Goal: Task Accomplishment & Management: Use online tool/utility

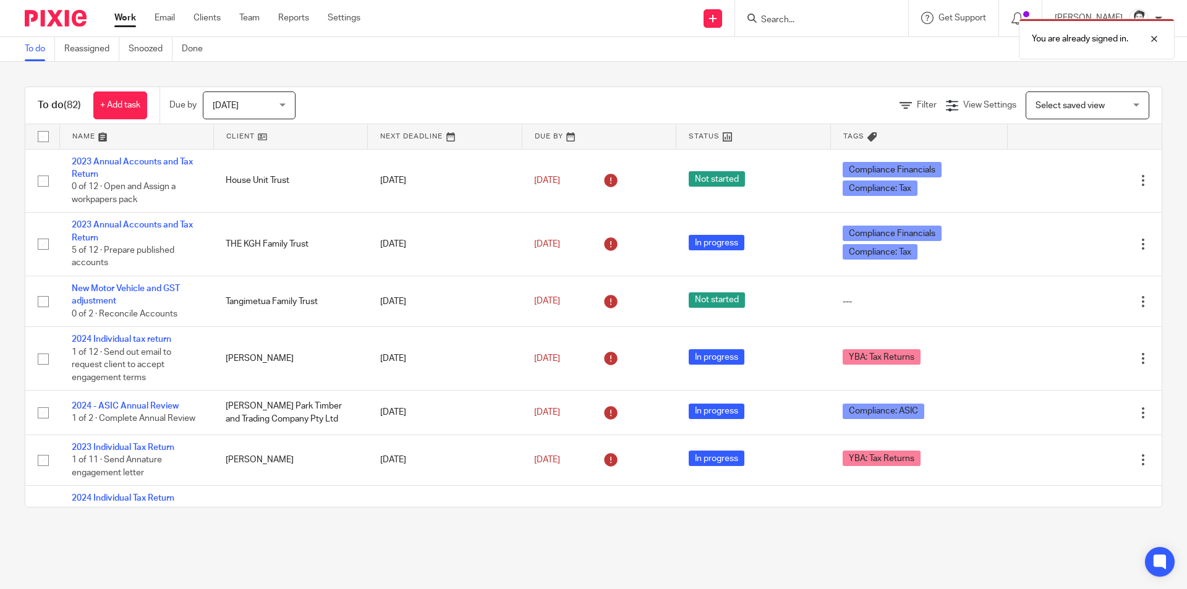
click at [795, 30] on div "You are already signed in." at bounding box center [884, 35] width 581 height 47
click at [810, 19] on div "You are already signed in." at bounding box center [884, 35] width 581 height 47
click at [778, 18] on div "You are already signed in." at bounding box center [884, 35] width 581 height 47
click at [763, 22] on div "You are already signed in." at bounding box center [884, 35] width 581 height 47
click at [804, 25] on div "You are already signed in." at bounding box center [884, 35] width 581 height 47
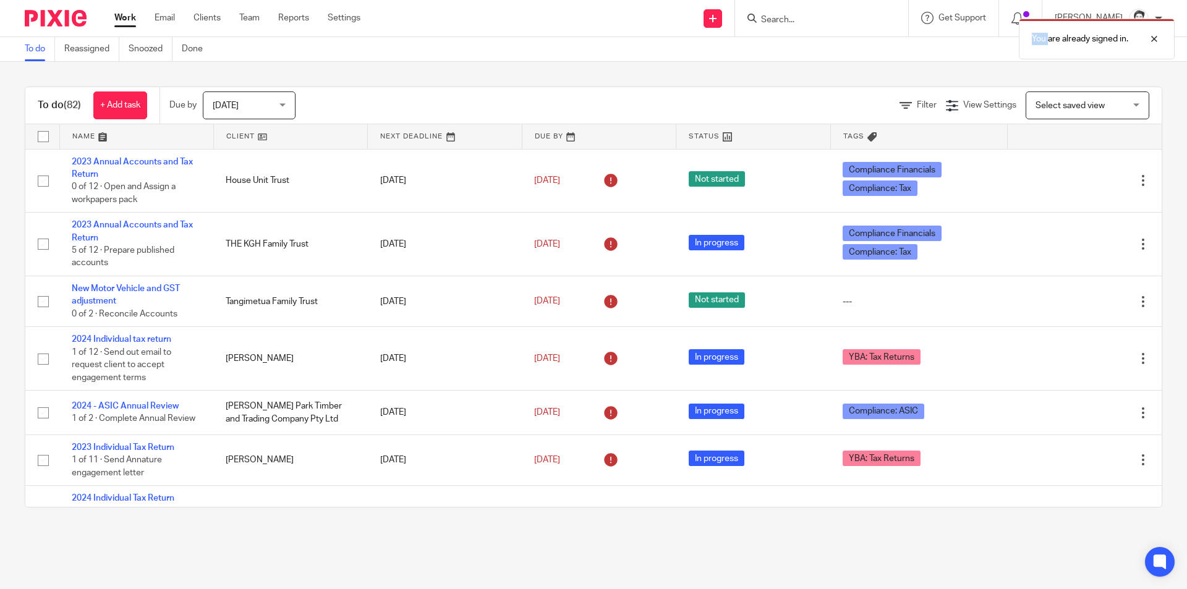
click at [804, 24] on div "You are already signed in." at bounding box center [884, 35] width 581 height 47
click at [793, 21] on input "Search" at bounding box center [815, 20] width 111 height 11
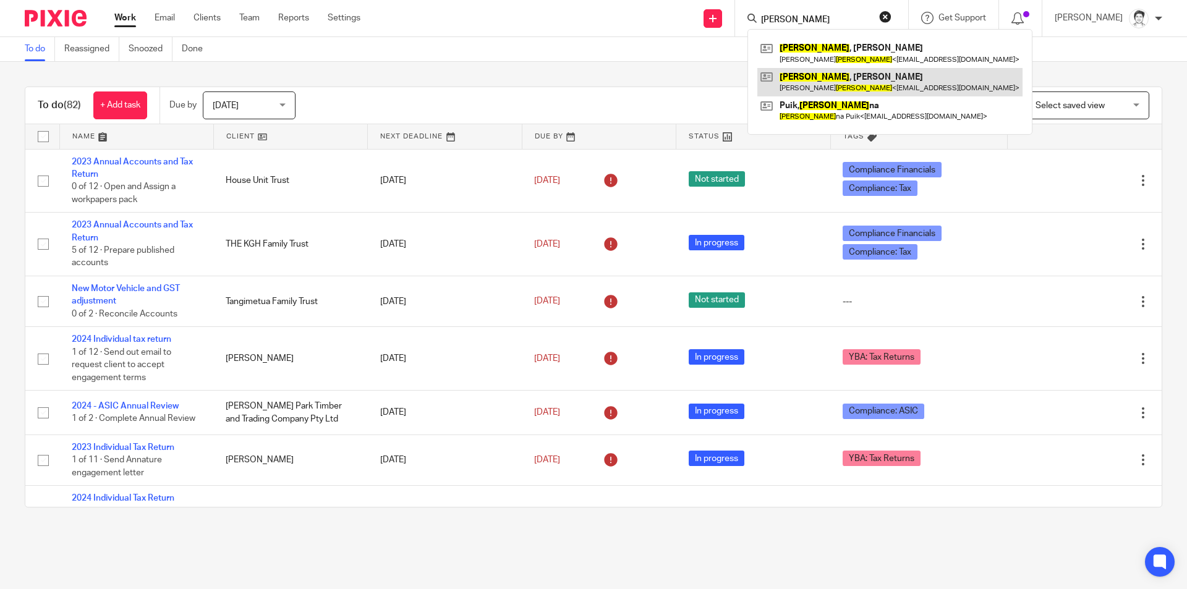
type input "johal"
click at [823, 79] on link at bounding box center [889, 82] width 265 height 28
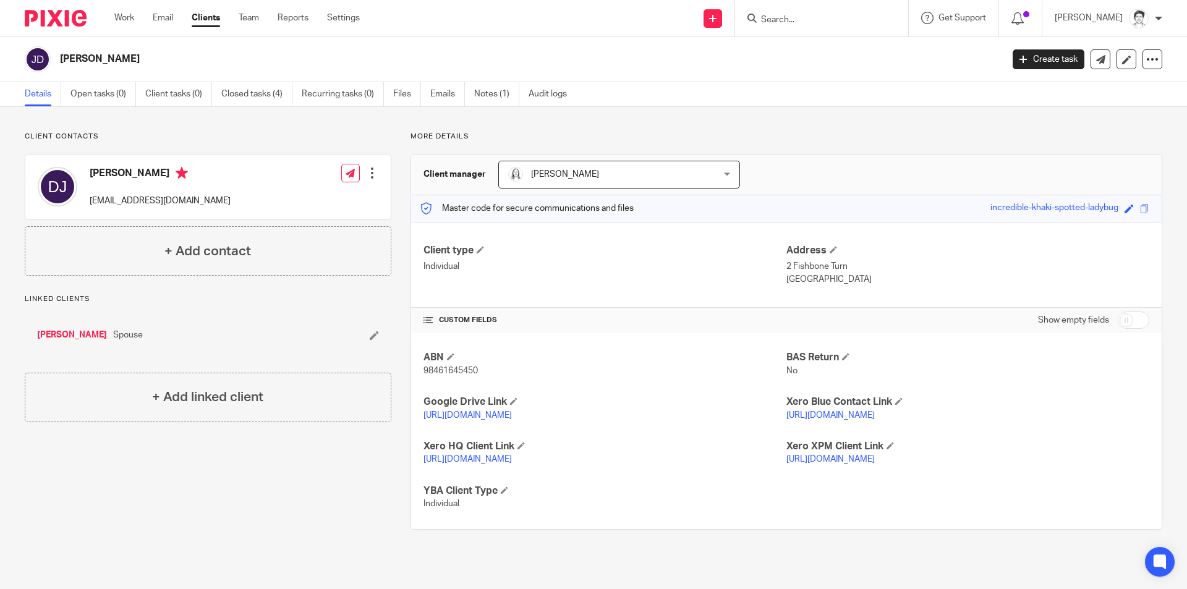
click at [378, 172] on div "Dilbagh Johal diljohal354@gmail.com Edit contact Create client from contact Exp…" at bounding box center [207, 187] width 365 height 65
click at [366, 175] on div at bounding box center [372, 173] width 12 height 12
click at [320, 204] on link "Edit contact" at bounding box center [314, 201] width 118 height 18
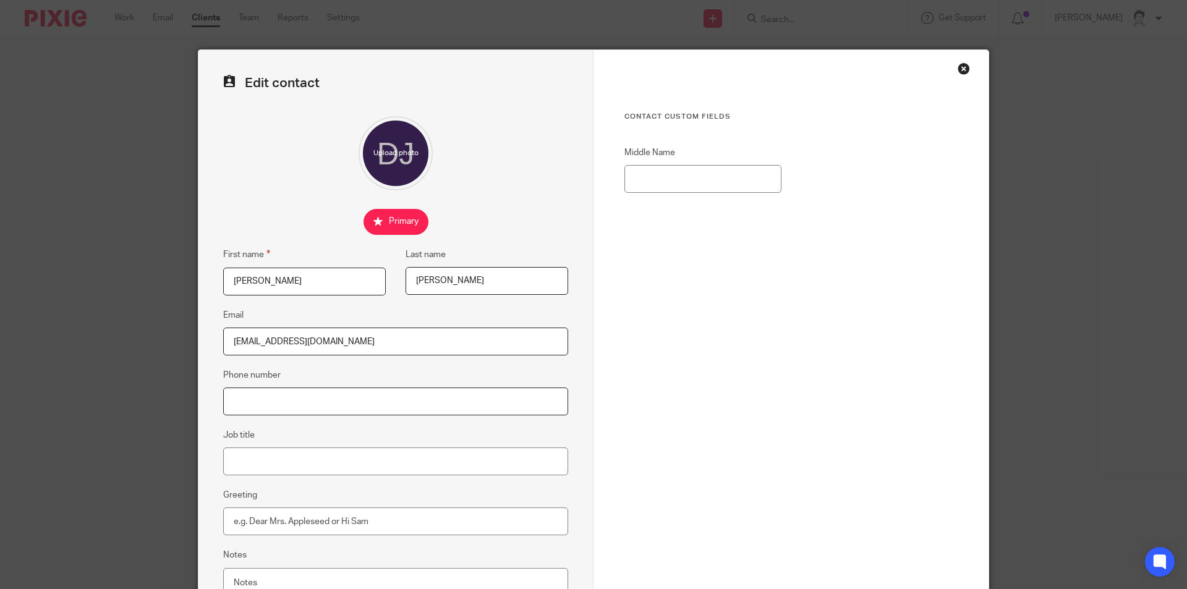
click at [315, 402] on input "Phone number" at bounding box center [395, 402] width 345 height 28
click at [299, 406] on input "0400" at bounding box center [395, 402] width 345 height 28
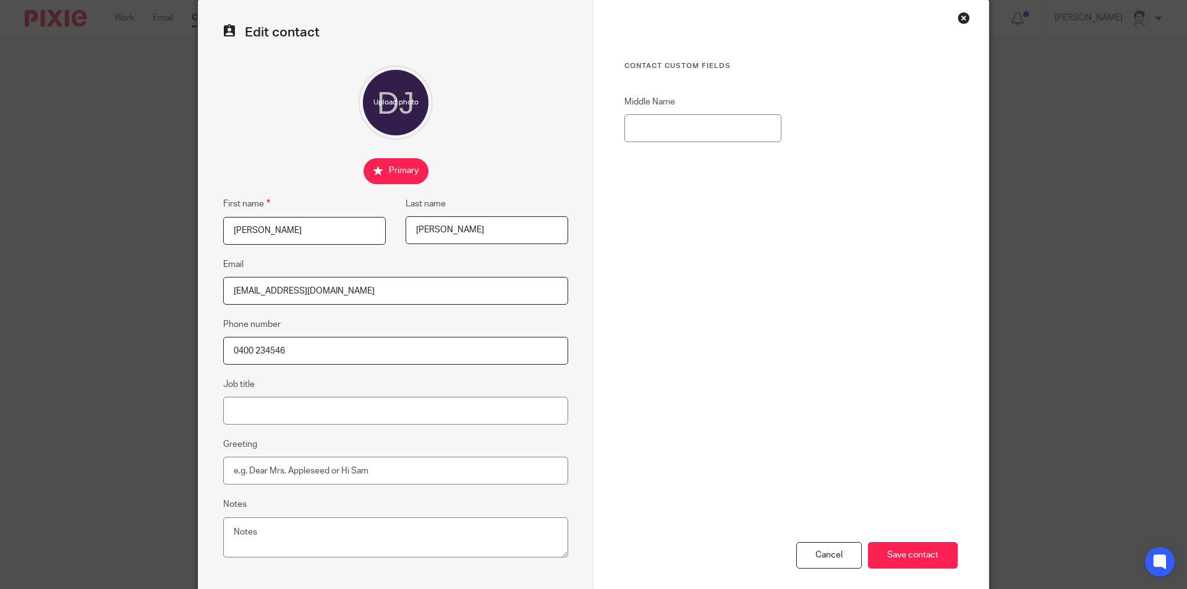
scroll to position [111, 0]
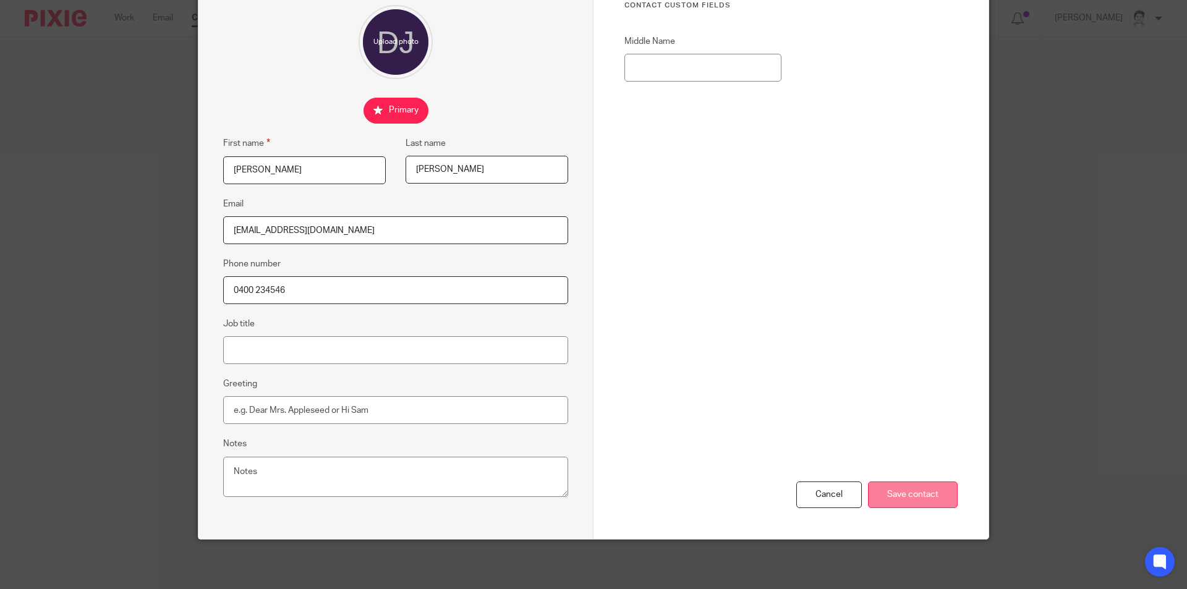
type input "0400 234546"
drag, startPoint x: 919, startPoint y: 498, endPoint x: 928, endPoint y: 498, distance: 9.3
click at [921, 498] on input "Save contact" at bounding box center [913, 495] width 90 height 27
click at [918, 500] on input "Save contact" at bounding box center [913, 495] width 90 height 27
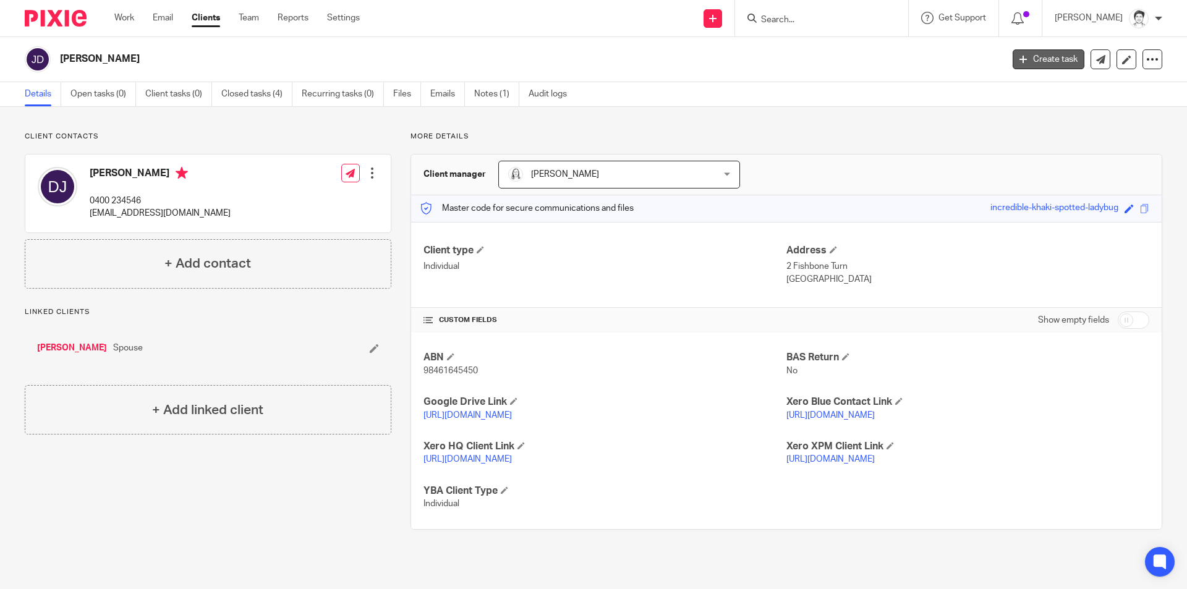
drag, startPoint x: 1031, startPoint y: 58, endPoint x: 1017, endPoint y: 59, distance: 13.7
click at [1031, 58] on link "Create task" at bounding box center [1049, 59] width 72 height 20
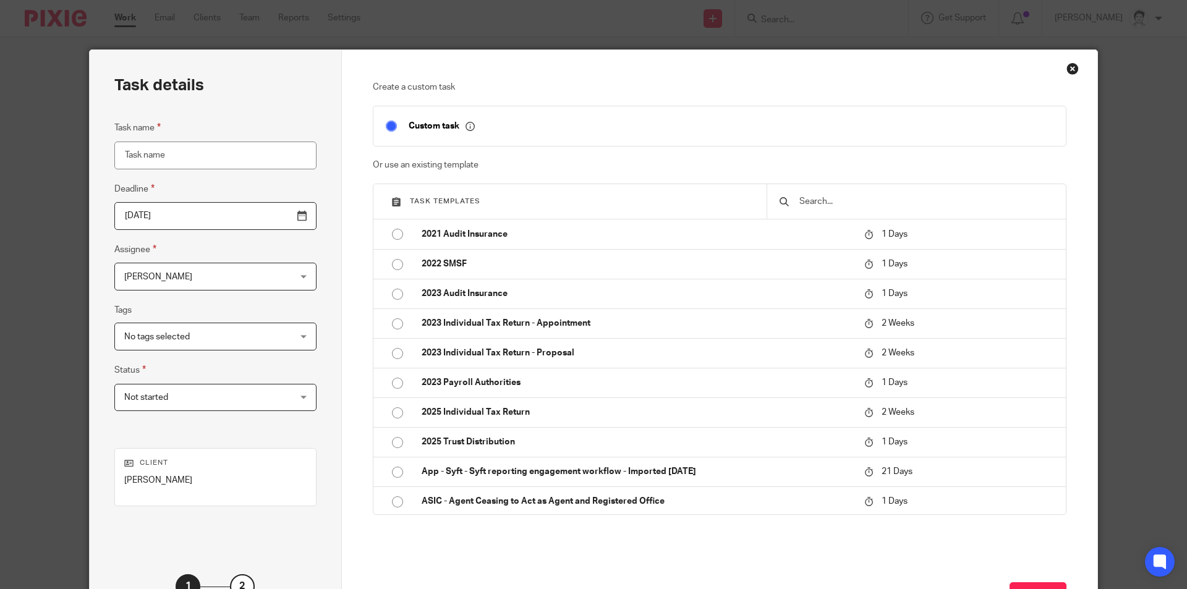
click at [207, 153] on input "Task name" at bounding box center [215, 156] width 202 height 28
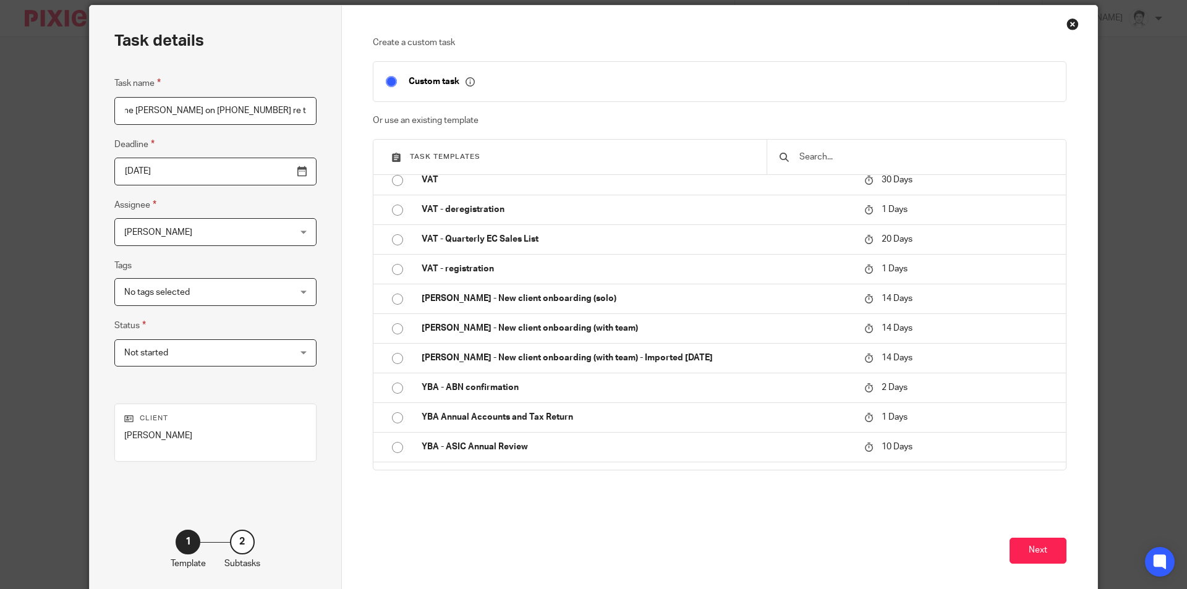
scroll to position [100, 0]
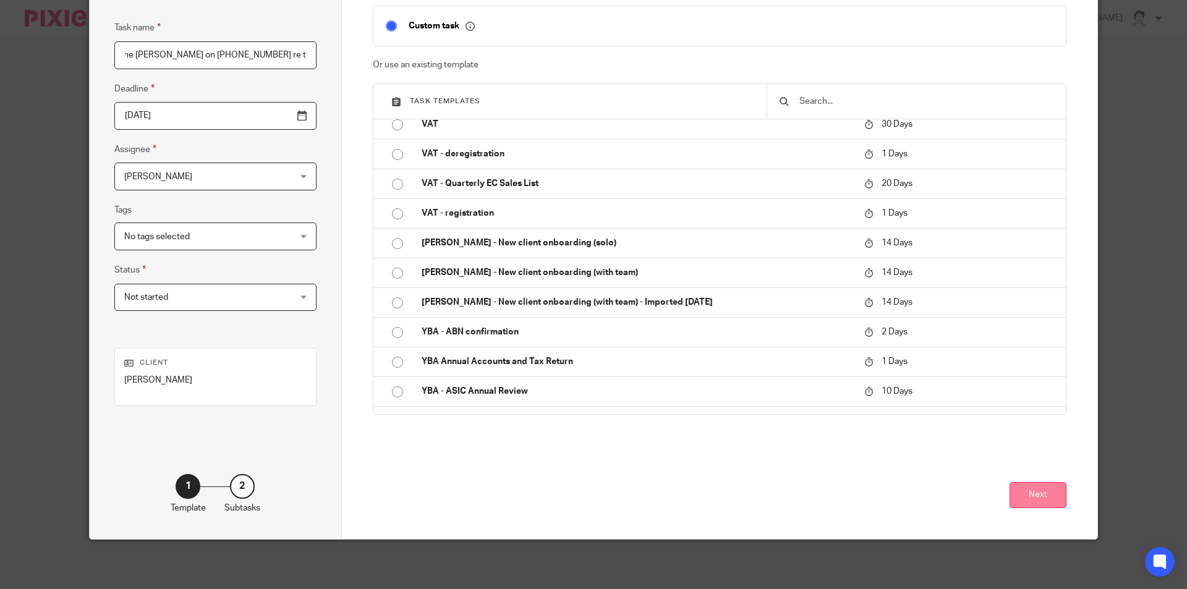
type input "Phone Dilbagh on 0400 234546 re tax return"
click at [1040, 500] on button "Next" at bounding box center [1038, 495] width 57 height 27
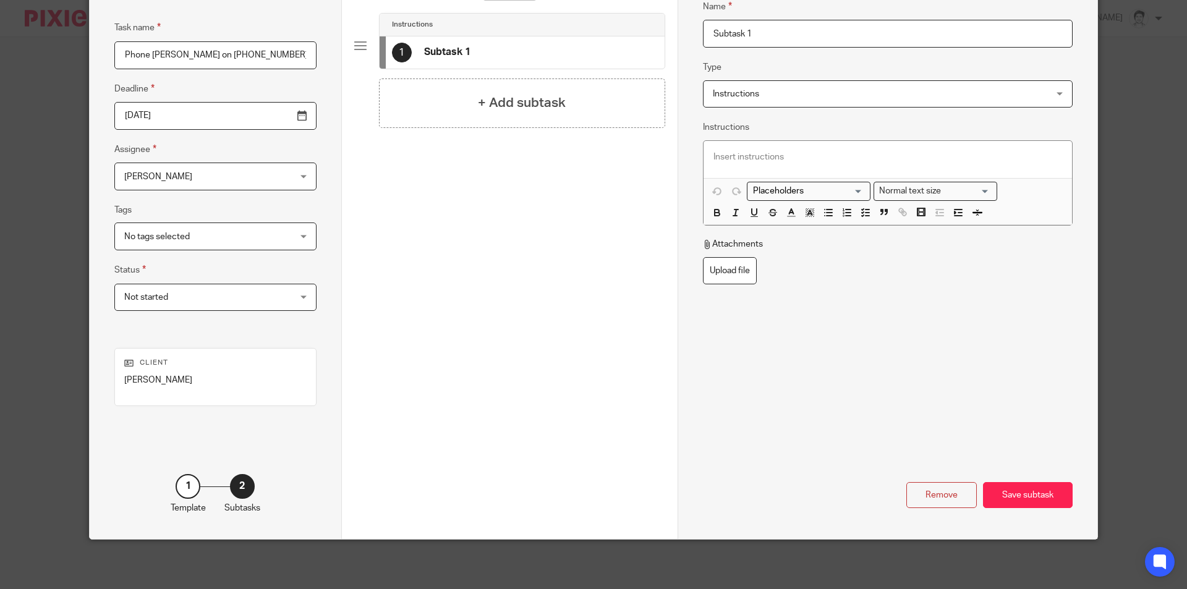
click at [760, 32] on input "Subtask 1" at bounding box center [888, 34] width 370 height 28
drag, startPoint x: 759, startPoint y: 33, endPoint x: 643, endPoint y: 43, distance: 116.1
click at [643, 43] on div "Task details Task name Phone Dilbagh on 0400 234546 re tax return Deadline 2025…" at bounding box center [594, 244] width 1008 height 589
type input "Phone client"
click at [1035, 490] on div "Save subtask" at bounding box center [1028, 495] width 90 height 27
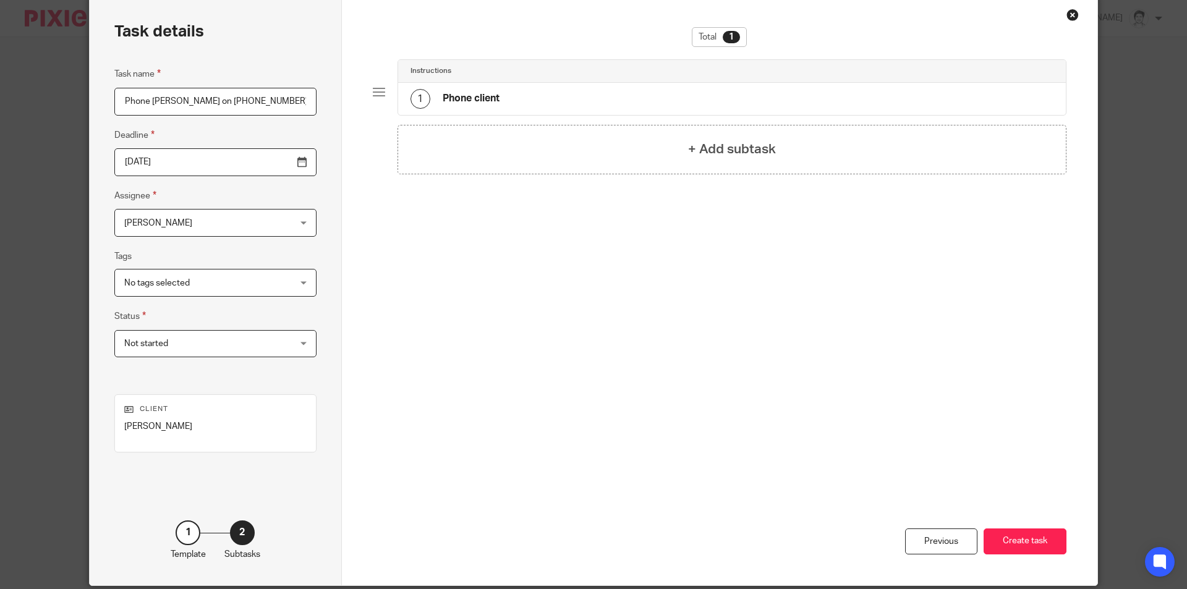
scroll to position [62, 0]
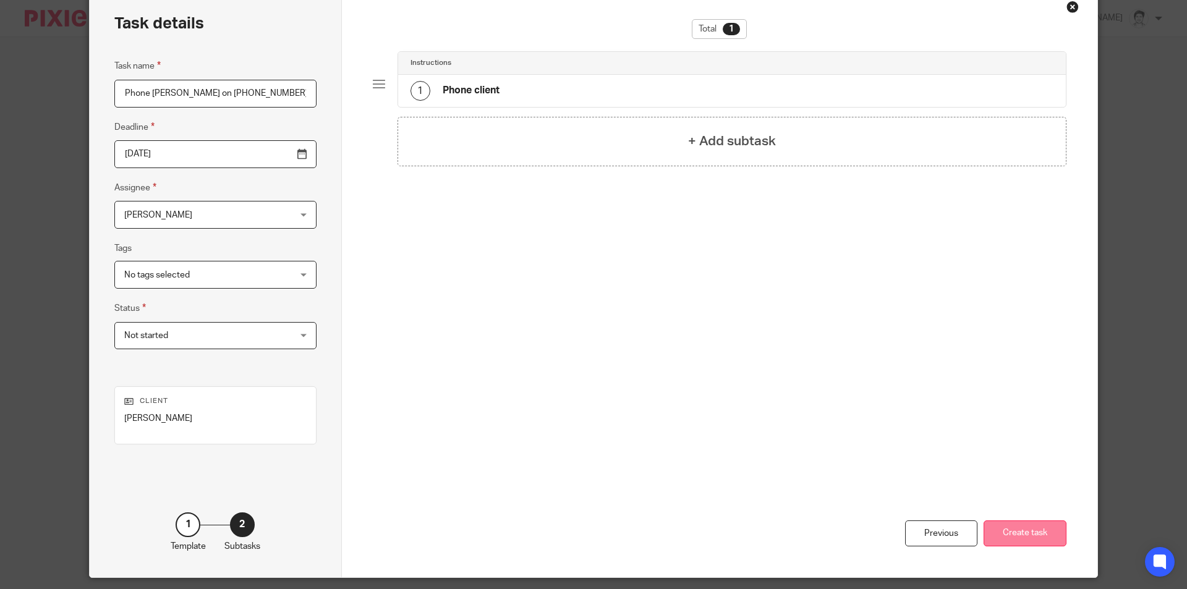
click at [1039, 531] on button "Create task" at bounding box center [1025, 534] width 83 height 27
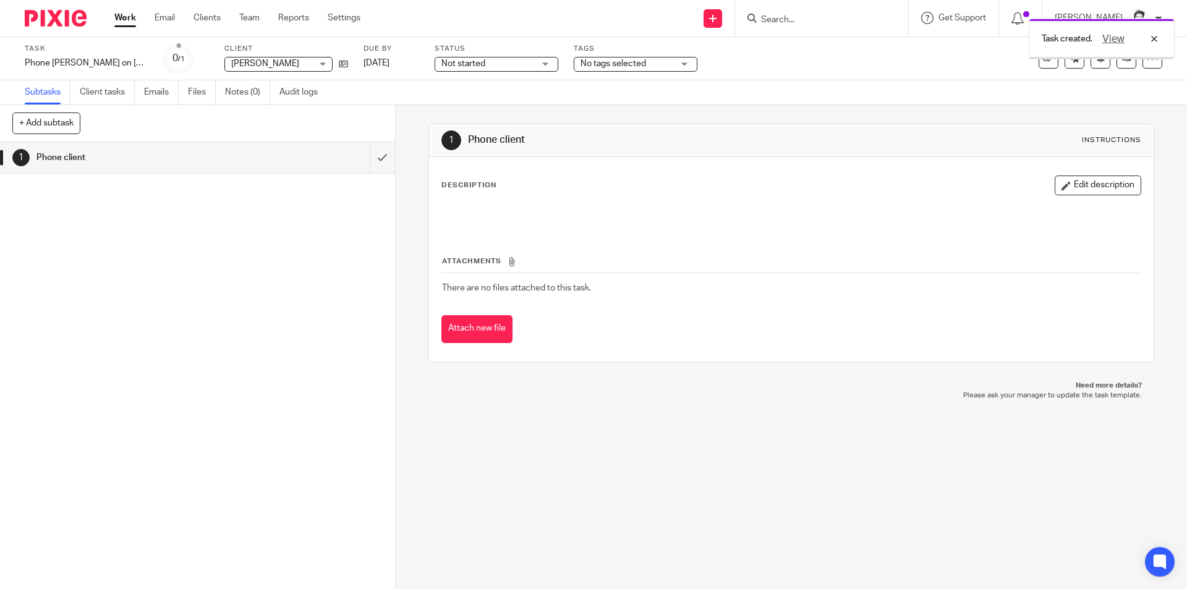
click at [1058, 56] on div "Task created. View" at bounding box center [1102, 39] width 146 height 41
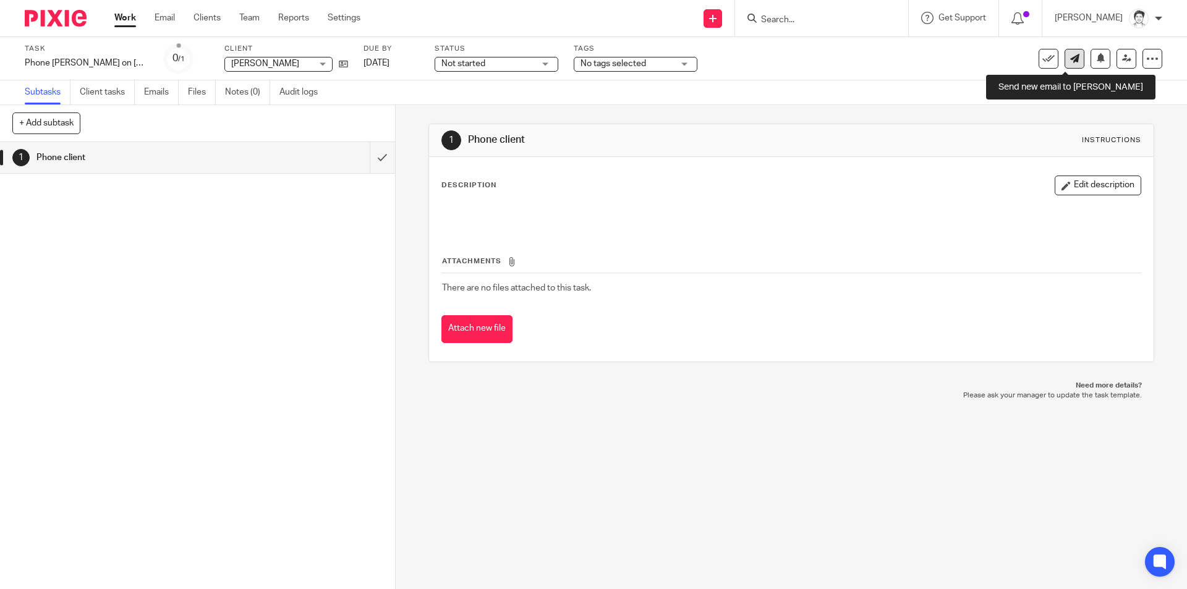
click at [1070, 57] on icon at bounding box center [1074, 58] width 9 height 9
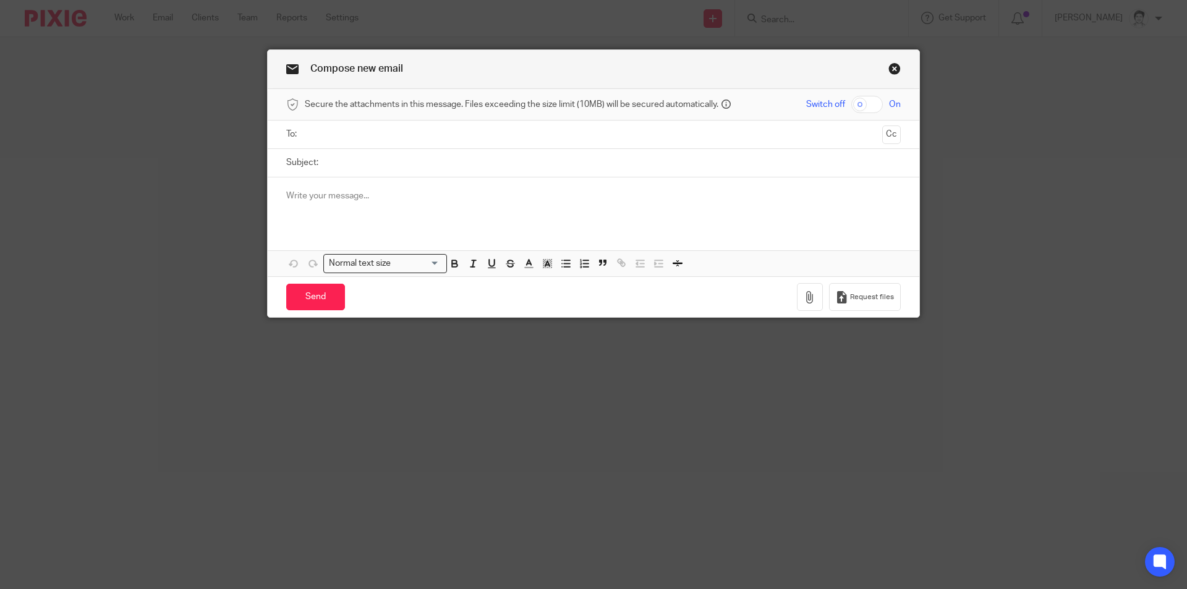
click at [343, 131] on input "text" at bounding box center [593, 134] width 568 height 14
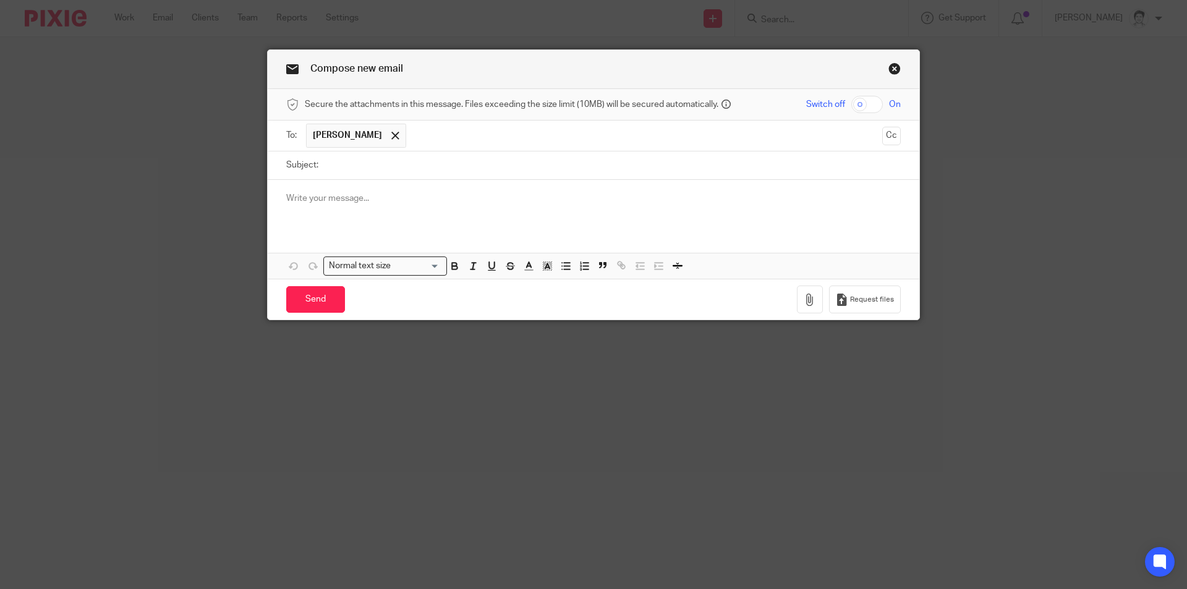
click at [336, 177] on input "Subject:" at bounding box center [613, 165] width 576 height 28
type input "re Dilbagh Johal and tax returns for 2025"
click at [358, 205] on div at bounding box center [594, 204] width 652 height 48
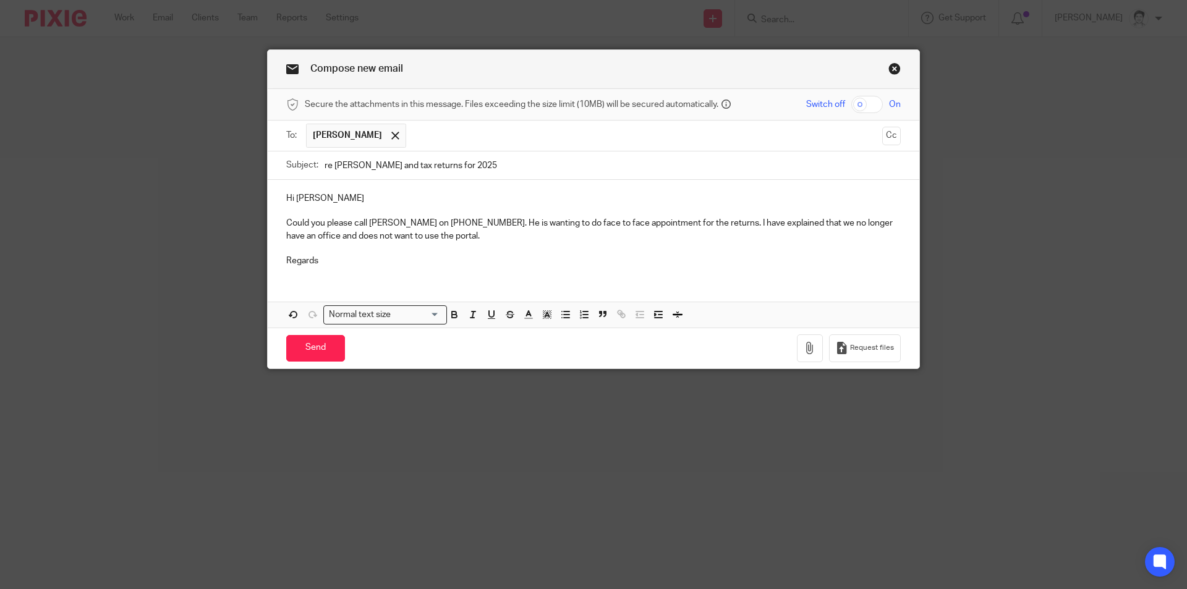
click at [444, 235] on p "Could you please call Dilbagh on 0400 23456. He is wanting to do face to face a…" at bounding box center [593, 229] width 615 height 25
click at [295, 354] on input "Send" at bounding box center [315, 348] width 59 height 27
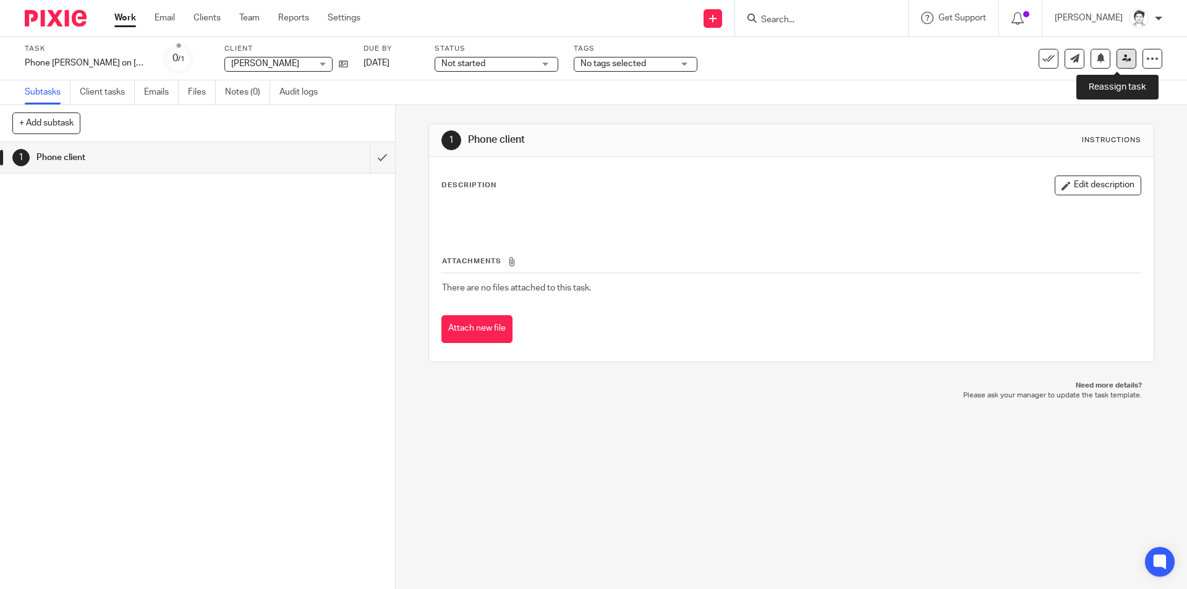
click at [1119, 63] on link at bounding box center [1127, 59] width 20 height 20
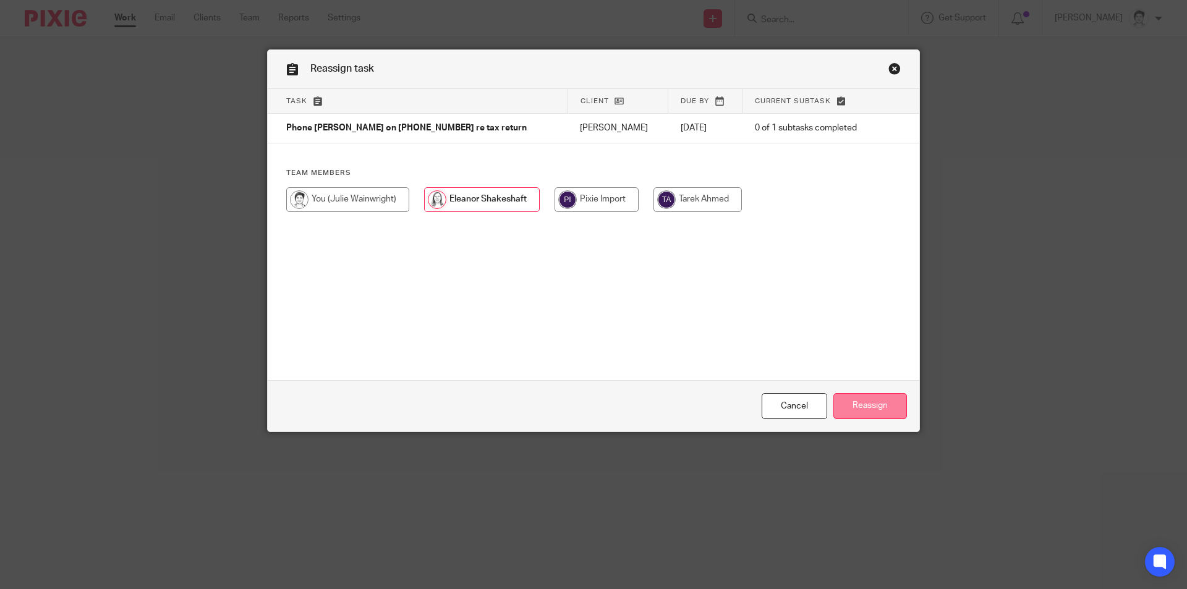
click at [856, 410] on input "Reassign" at bounding box center [870, 406] width 74 height 27
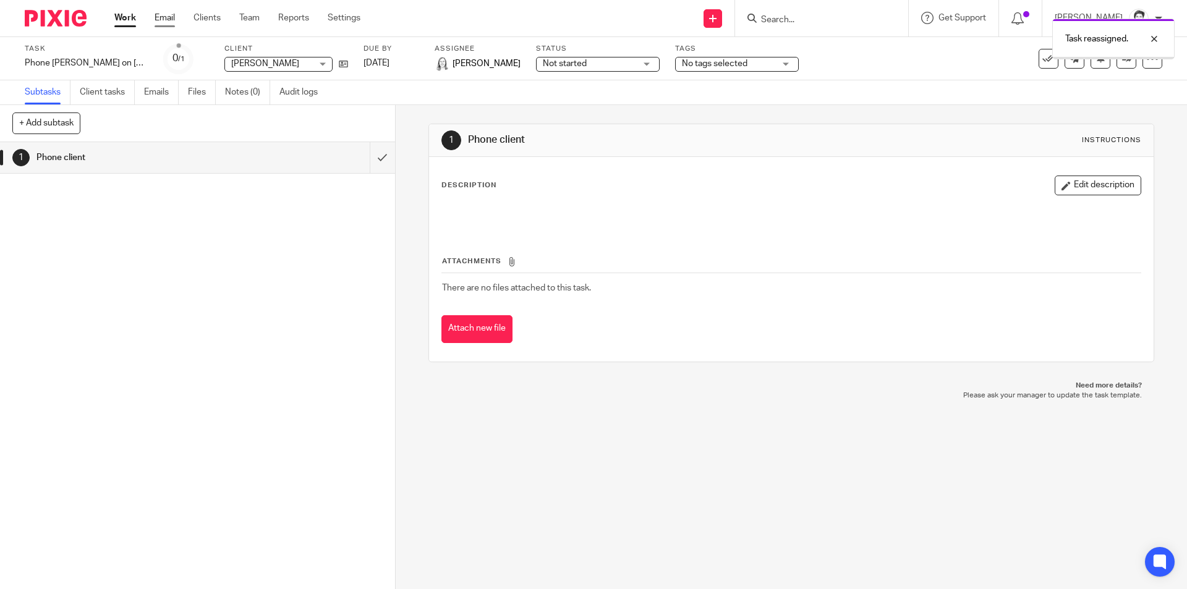
click at [169, 19] on link "Email" at bounding box center [165, 18] width 20 height 12
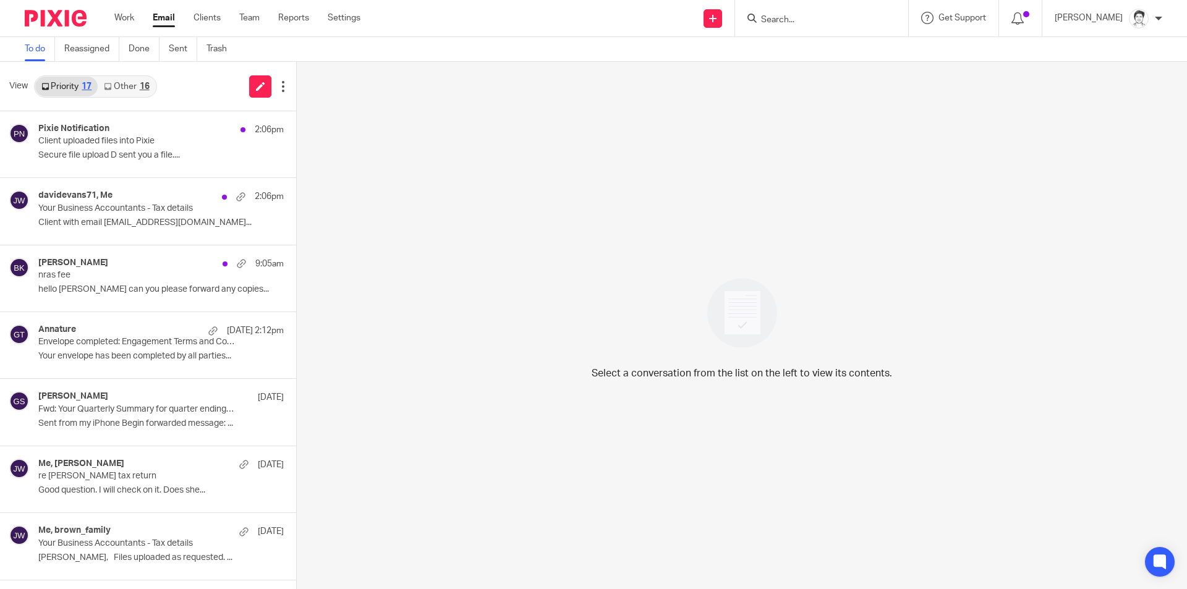
click at [129, 91] on link "Other 16" at bounding box center [126, 87] width 57 height 20
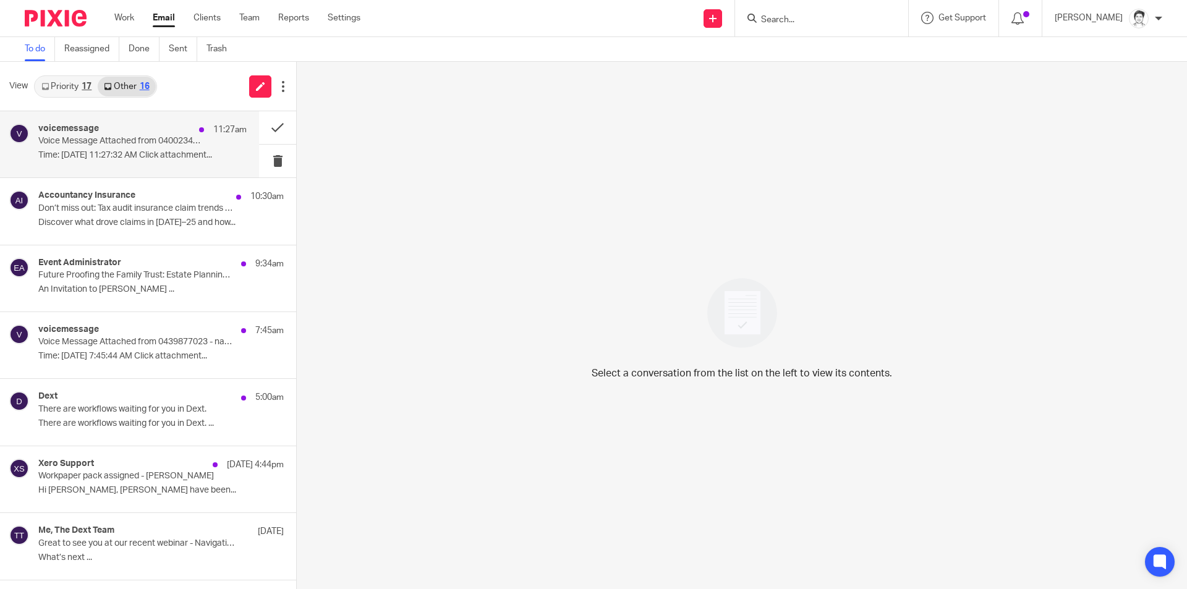
click at [126, 166] on div "voicemessage 11:27am Voice Message Attached from 0400234546 - name unavailable …" at bounding box center [129, 144] width 259 height 66
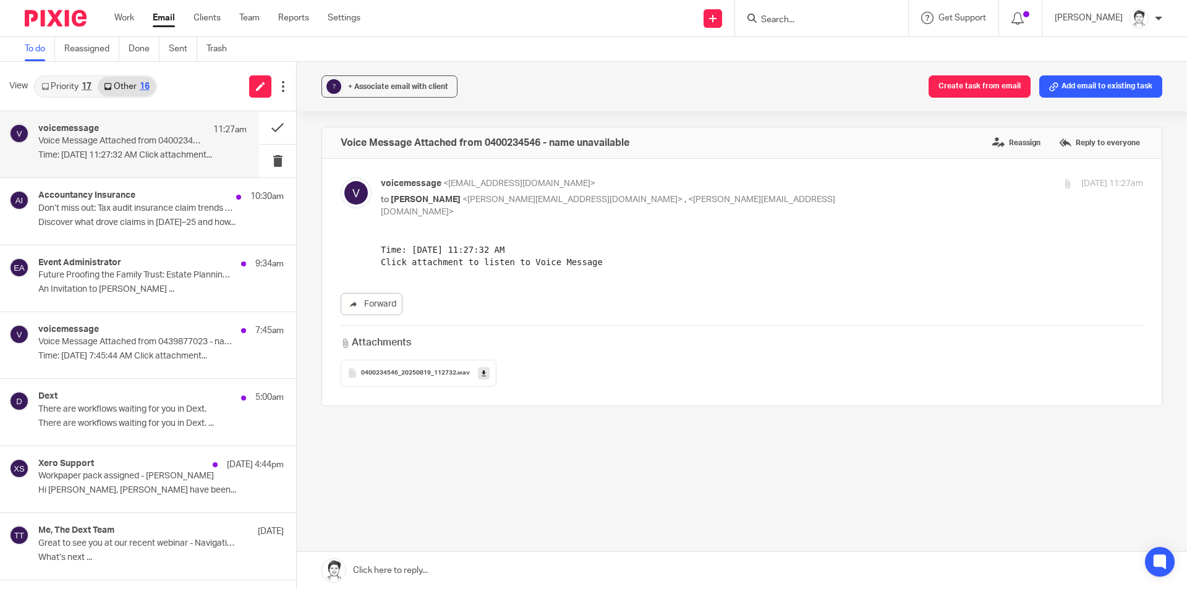
click at [1081, 83] on button "Add email to existing task" at bounding box center [1100, 86] width 123 height 22
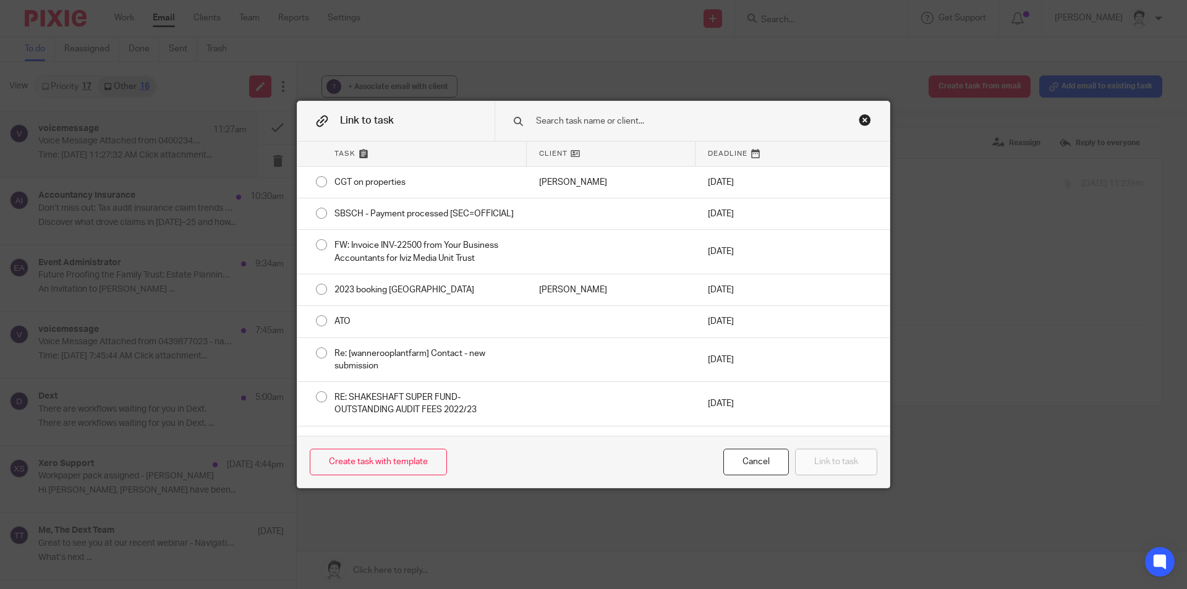
click at [585, 118] on input "text" at bounding box center [683, 121] width 297 height 14
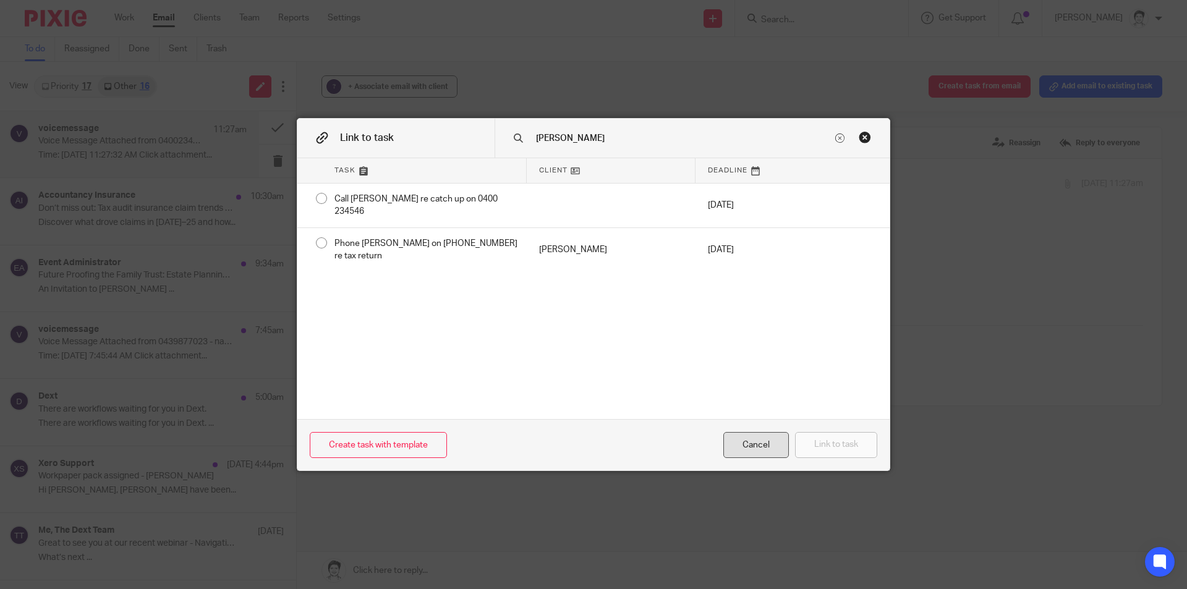
click at [748, 443] on div "Cancel" at bounding box center [756, 445] width 66 height 27
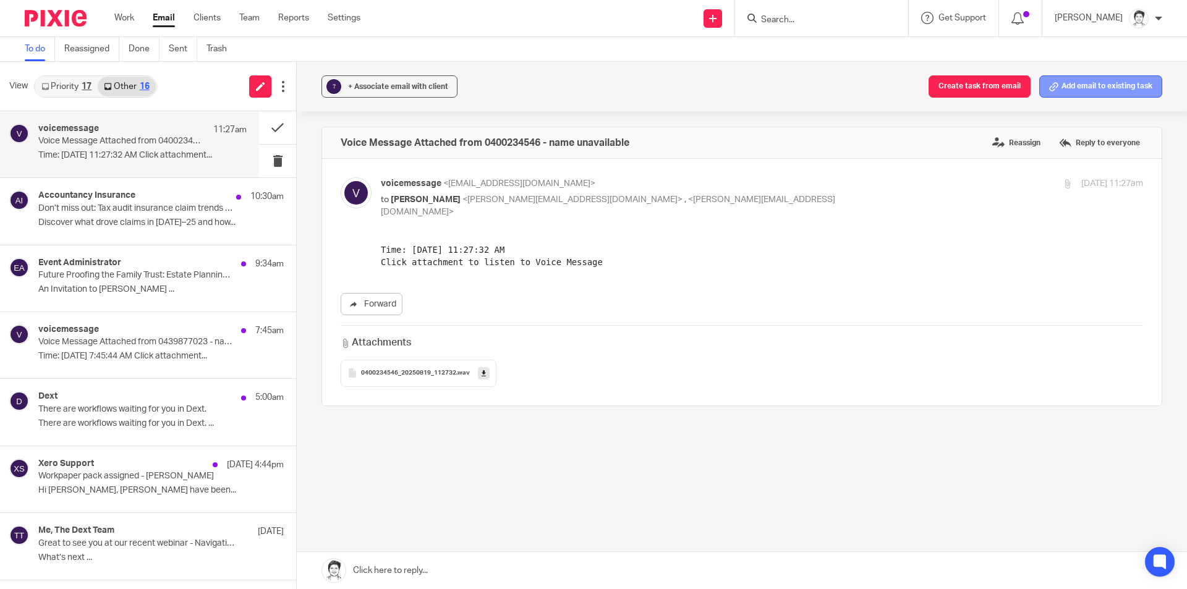
click at [1096, 89] on button "Add email to existing task" at bounding box center [1100, 86] width 123 height 22
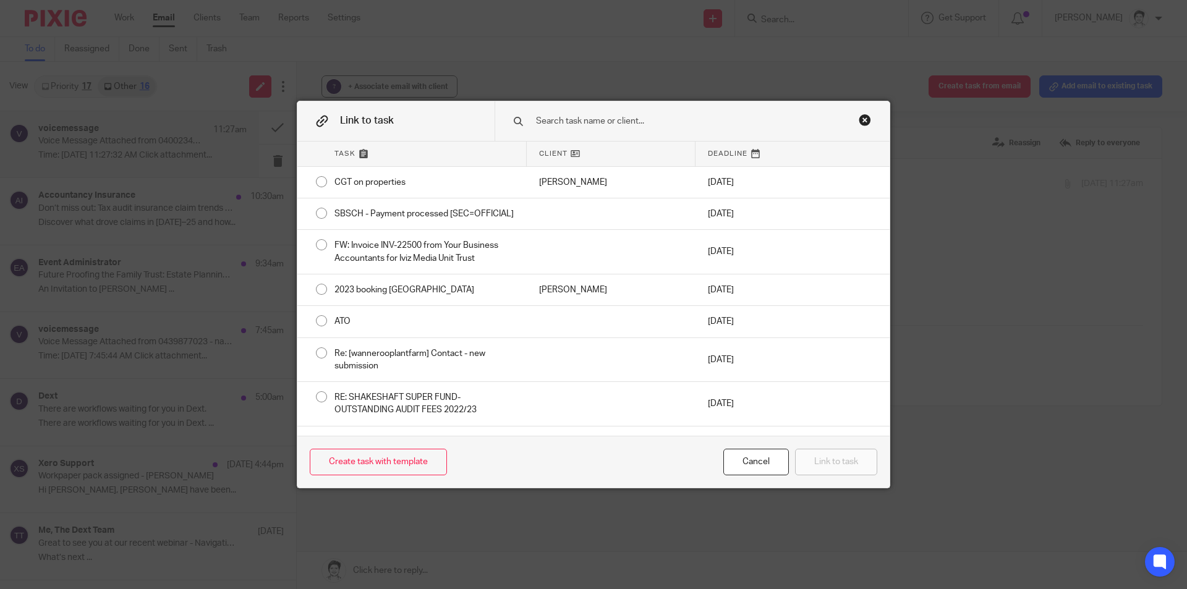
click at [590, 119] on input "text" at bounding box center [683, 121] width 297 height 14
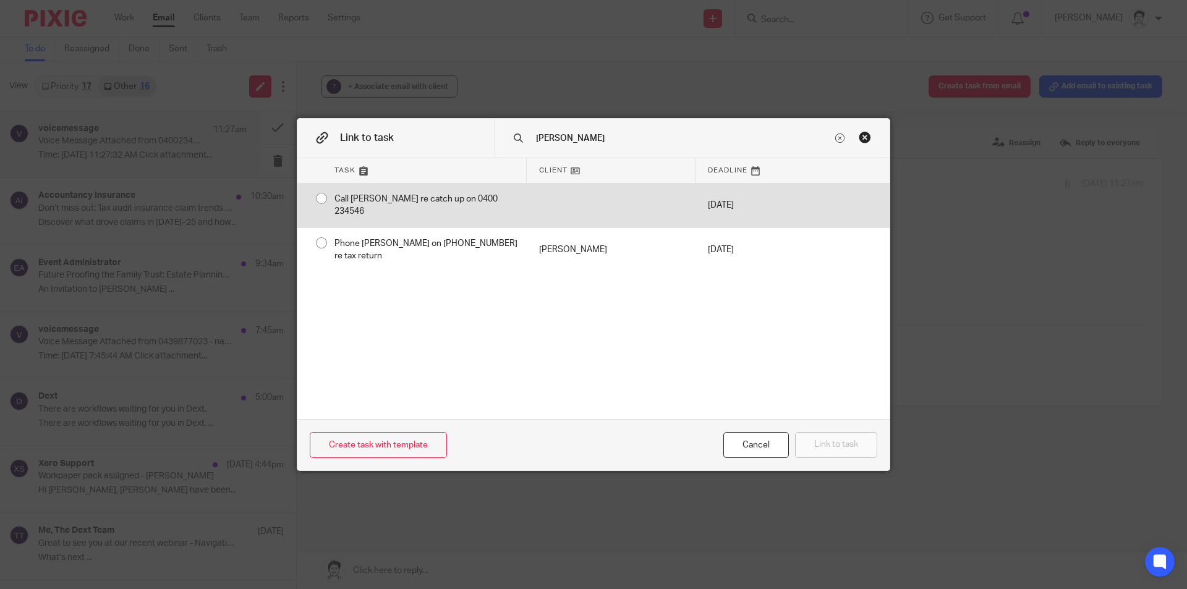
type input "johal"
click at [490, 197] on div "Call [PERSON_NAME] re catch up on 0400 234546" at bounding box center [424, 206] width 205 height 44
radio input "true"
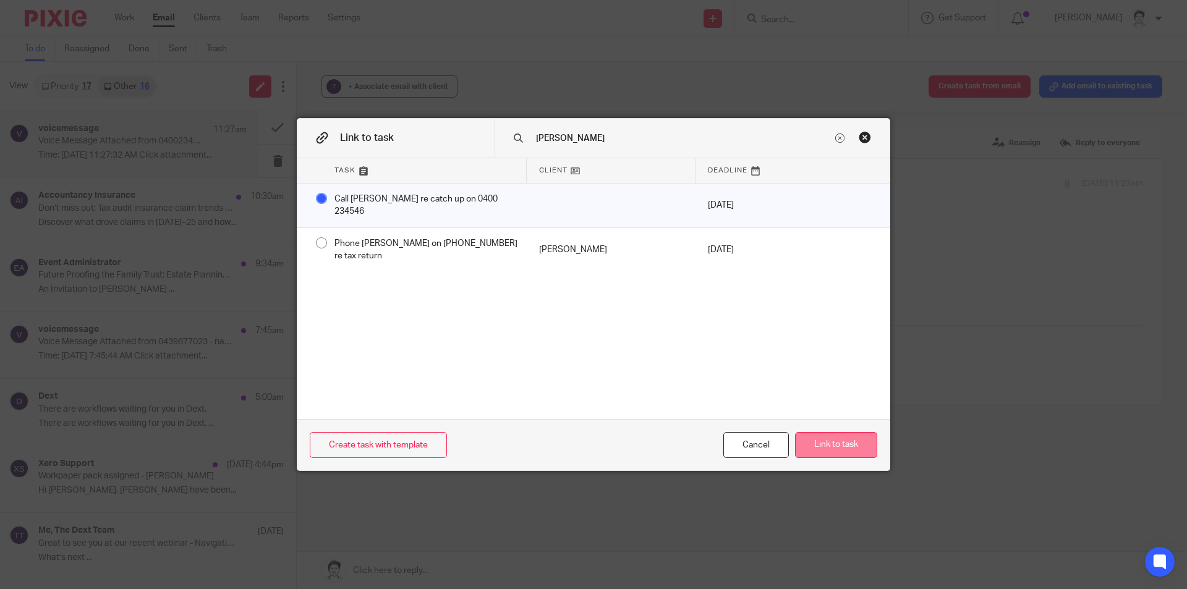
click at [837, 450] on button "Link to task" at bounding box center [836, 445] width 82 height 27
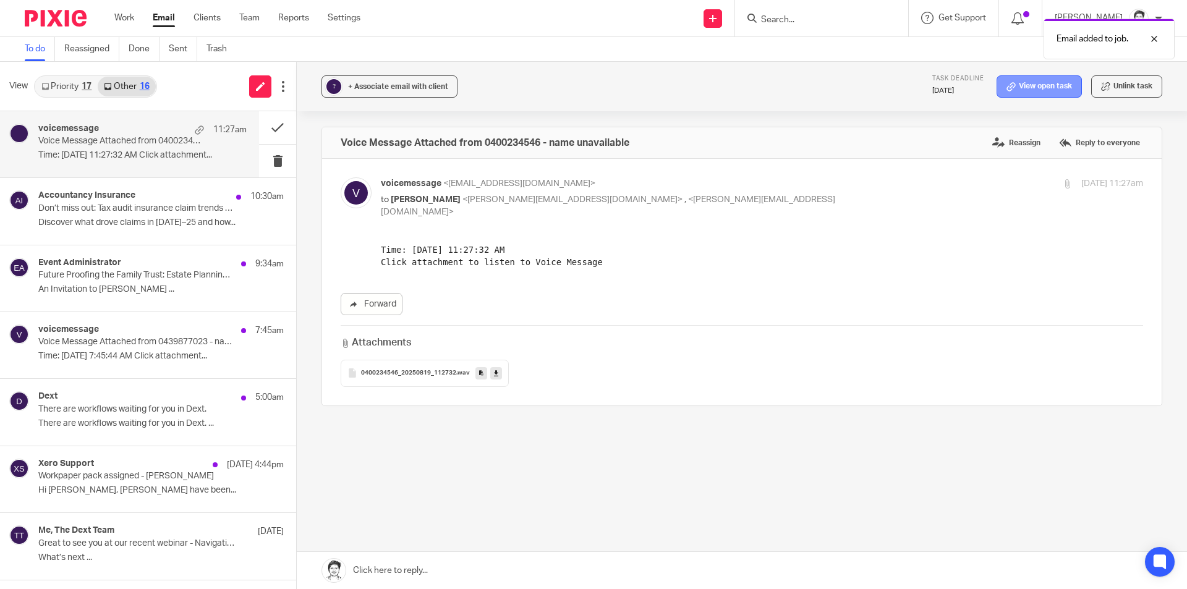
click at [1034, 90] on link "View open task" at bounding box center [1039, 86] width 85 height 22
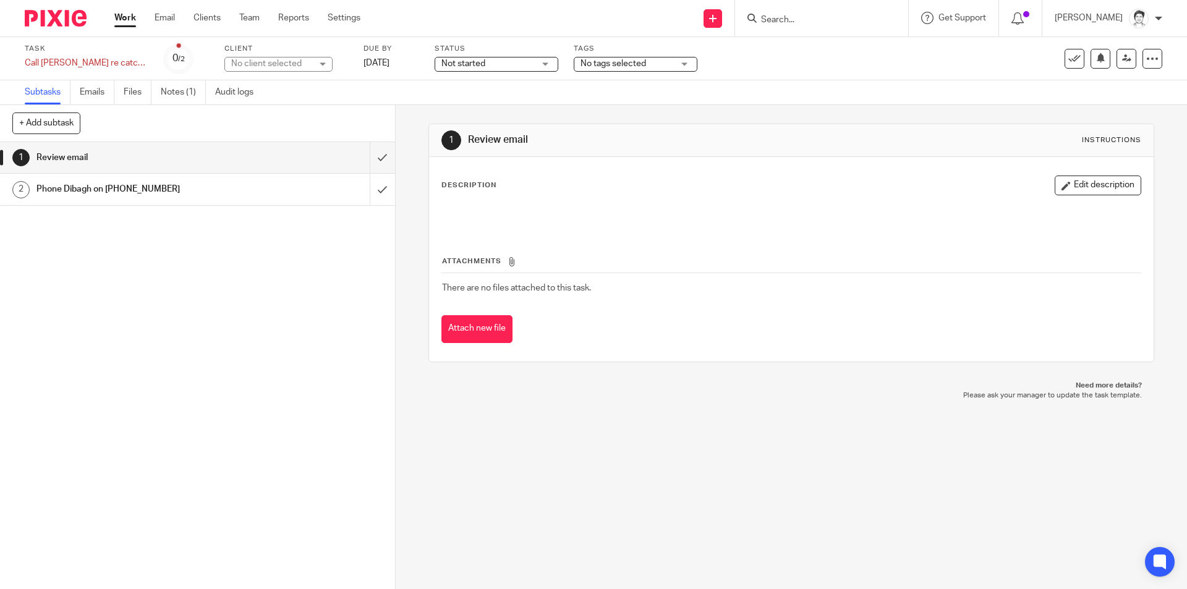
click at [270, 63] on div "No client selected" at bounding box center [271, 63] width 80 height 12
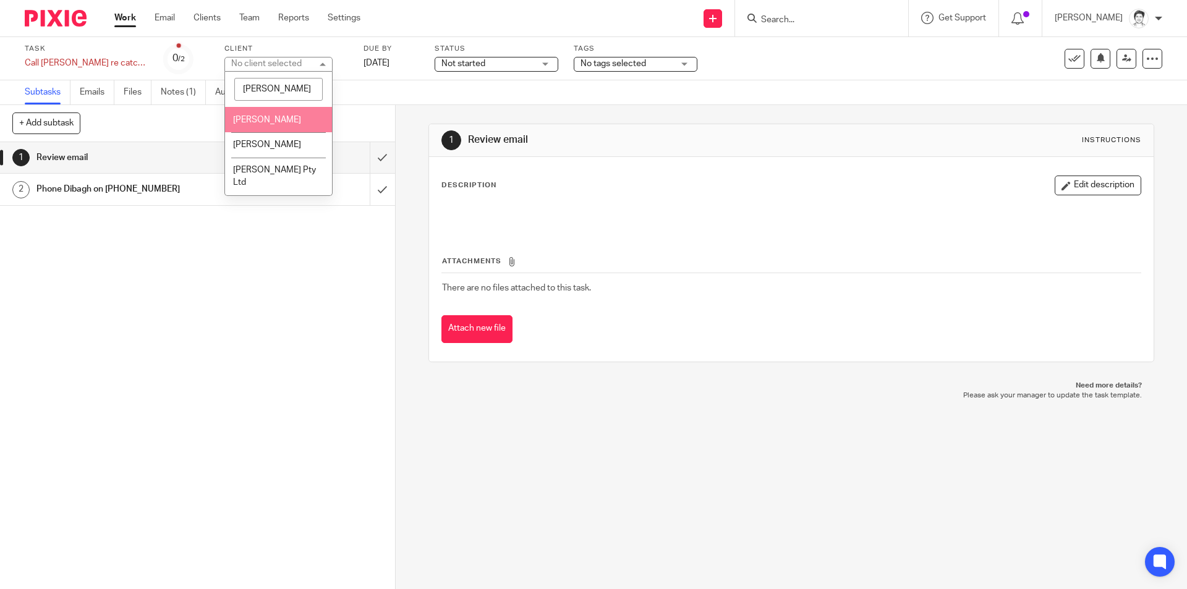
type input "[PERSON_NAME]"
click at [283, 120] on span "[PERSON_NAME]" at bounding box center [267, 120] width 68 height 9
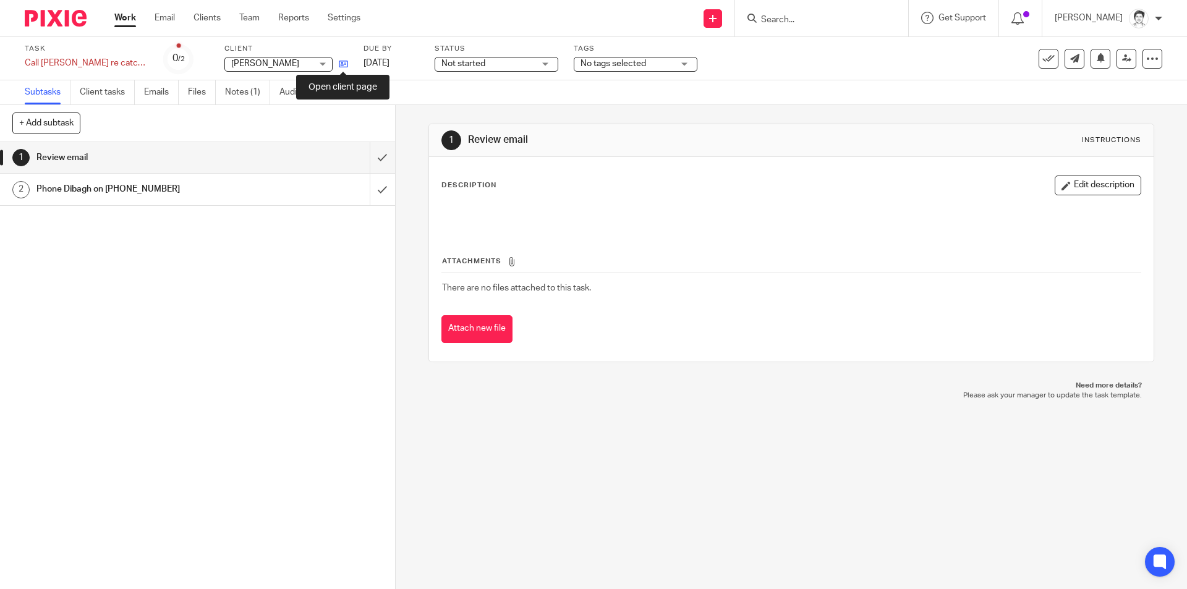
click at [342, 65] on icon at bounding box center [343, 63] width 9 height 9
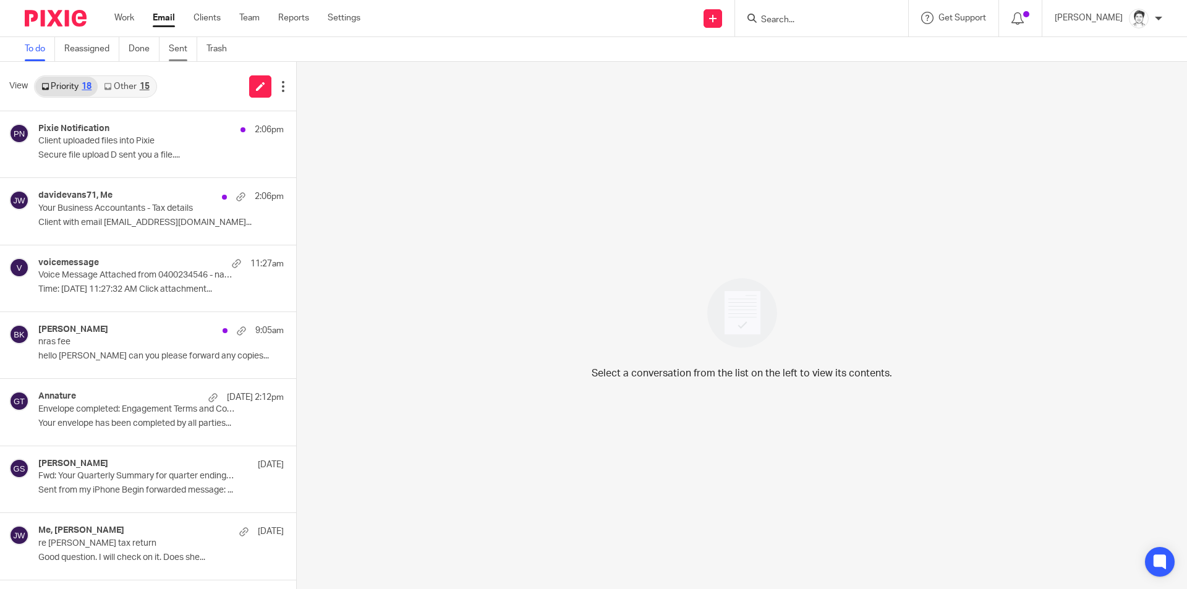
click at [187, 51] on link "Sent" at bounding box center [183, 49] width 28 height 24
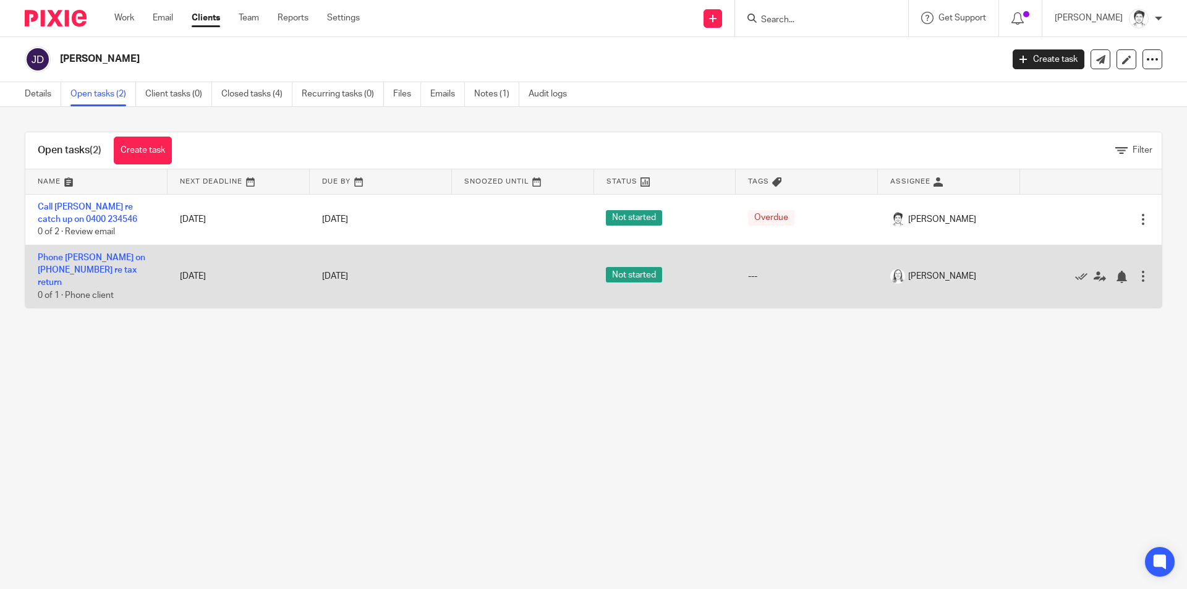
click at [1137, 273] on div at bounding box center [1143, 276] width 12 height 12
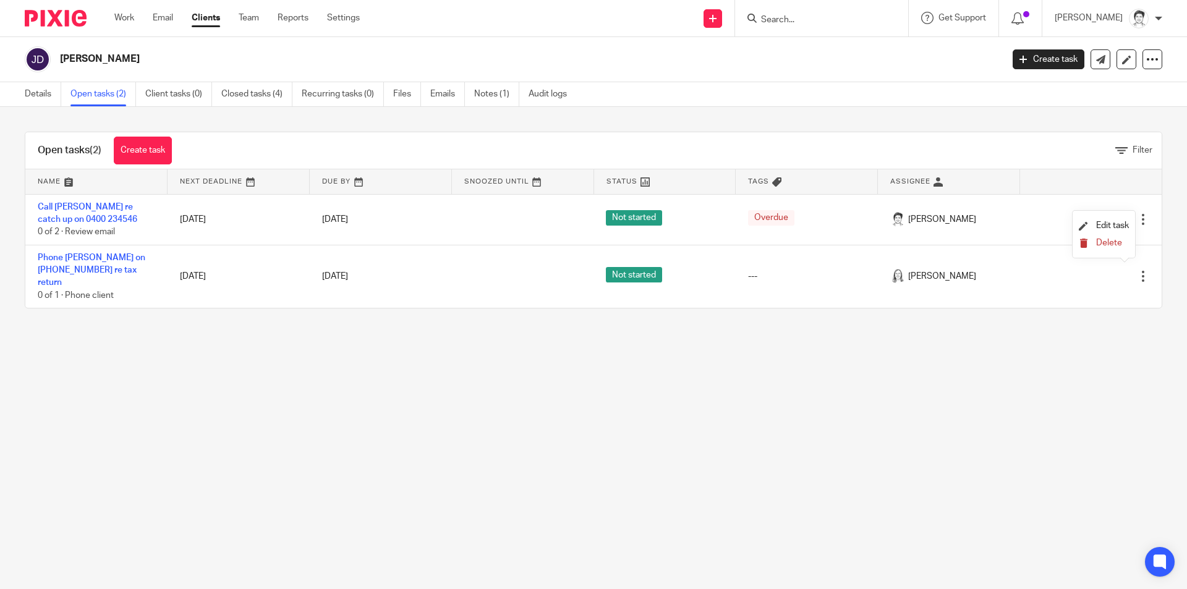
click at [1104, 244] on span "Delete" at bounding box center [1109, 243] width 26 height 9
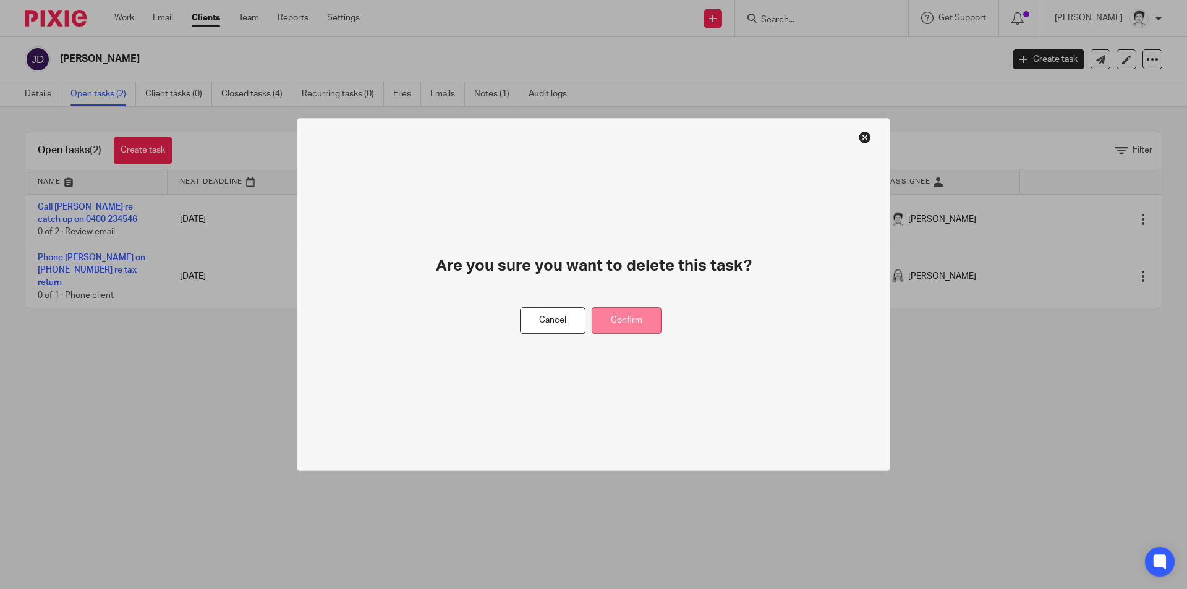
click at [626, 316] on button "Confirm" at bounding box center [627, 320] width 70 height 27
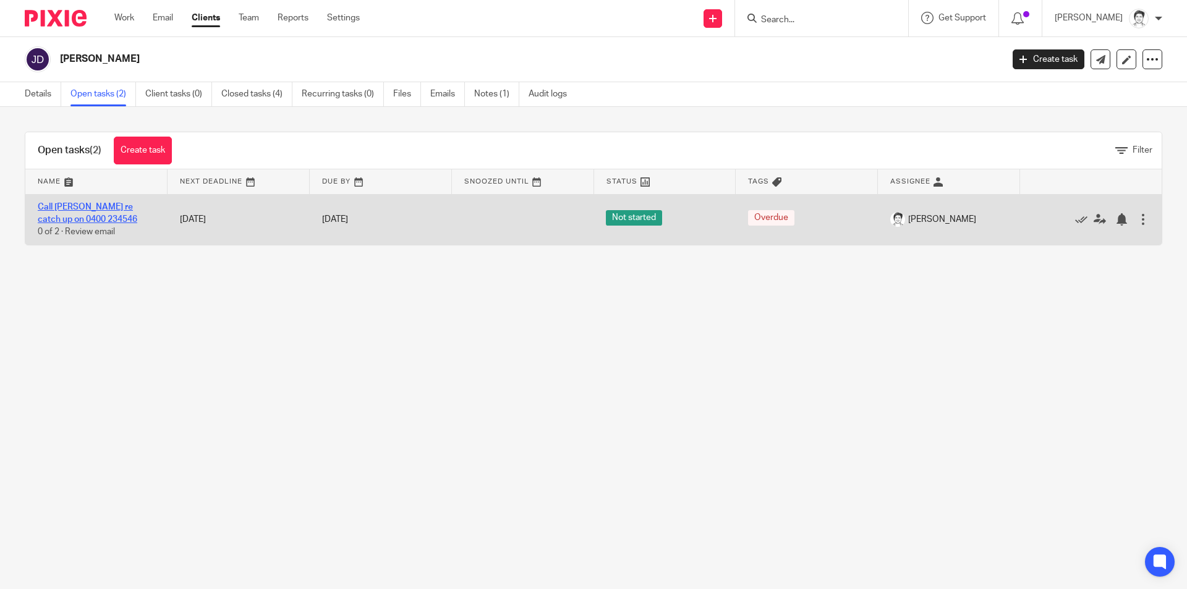
click at [83, 210] on link "Call [PERSON_NAME] re catch up on 0400 234546" at bounding box center [88, 213] width 100 height 21
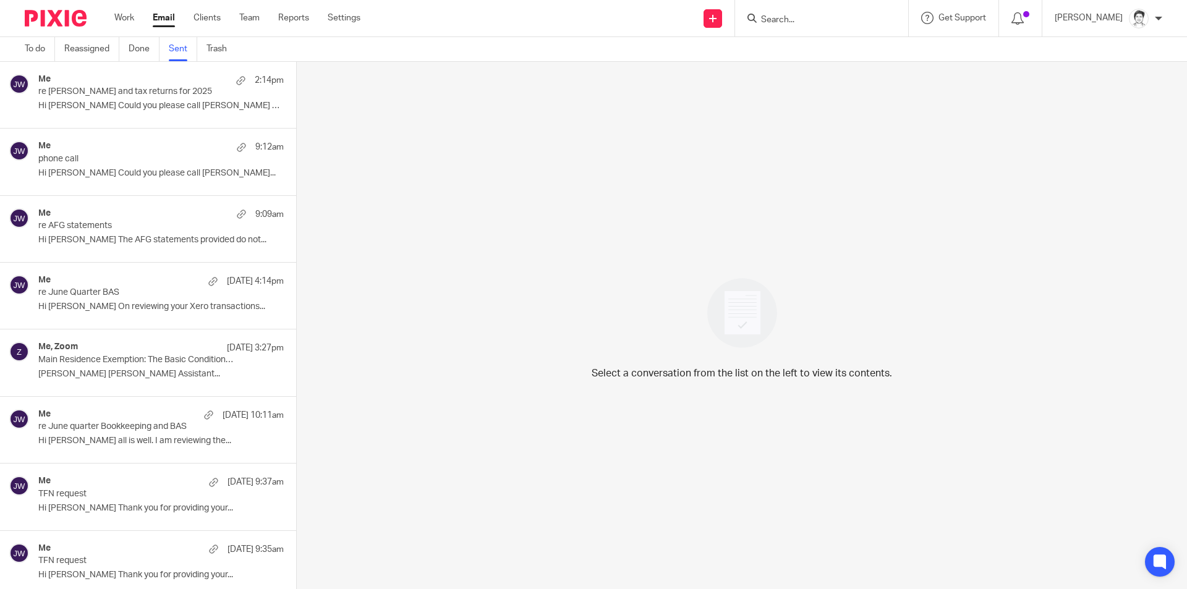
click at [135, 88] on p "re Dilbagh Johal and tax returns for 2025" at bounding box center [136, 92] width 197 height 11
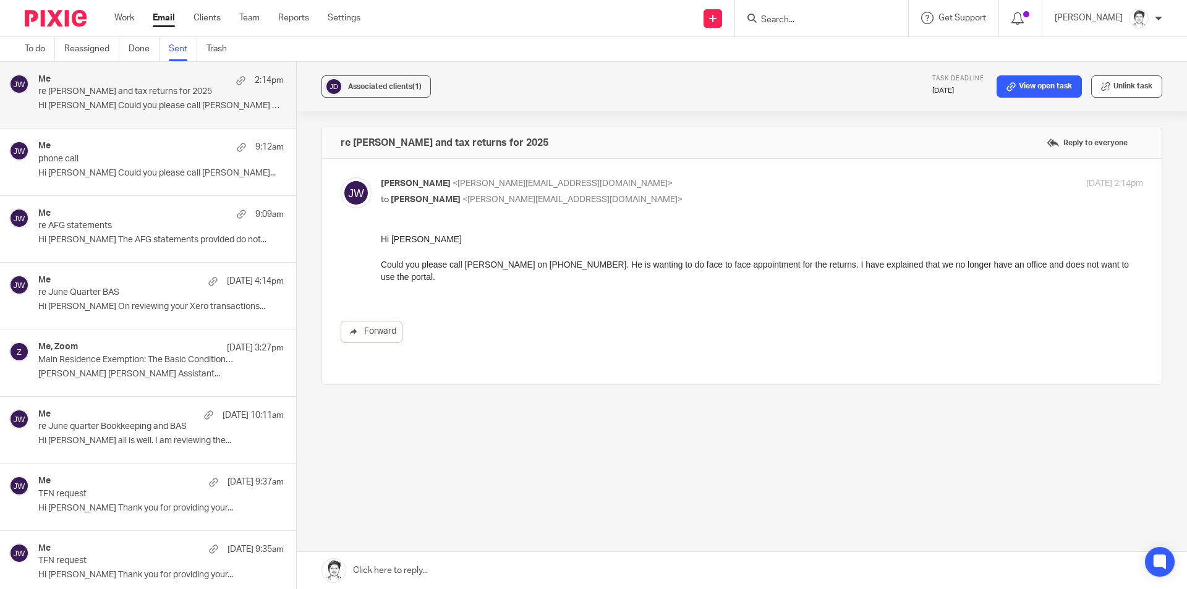
drag, startPoint x: 1113, startPoint y: 92, endPoint x: 1105, endPoint y: 91, distance: 7.5
click at [1114, 92] on button "Unlink task" at bounding box center [1126, 86] width 71 height 22
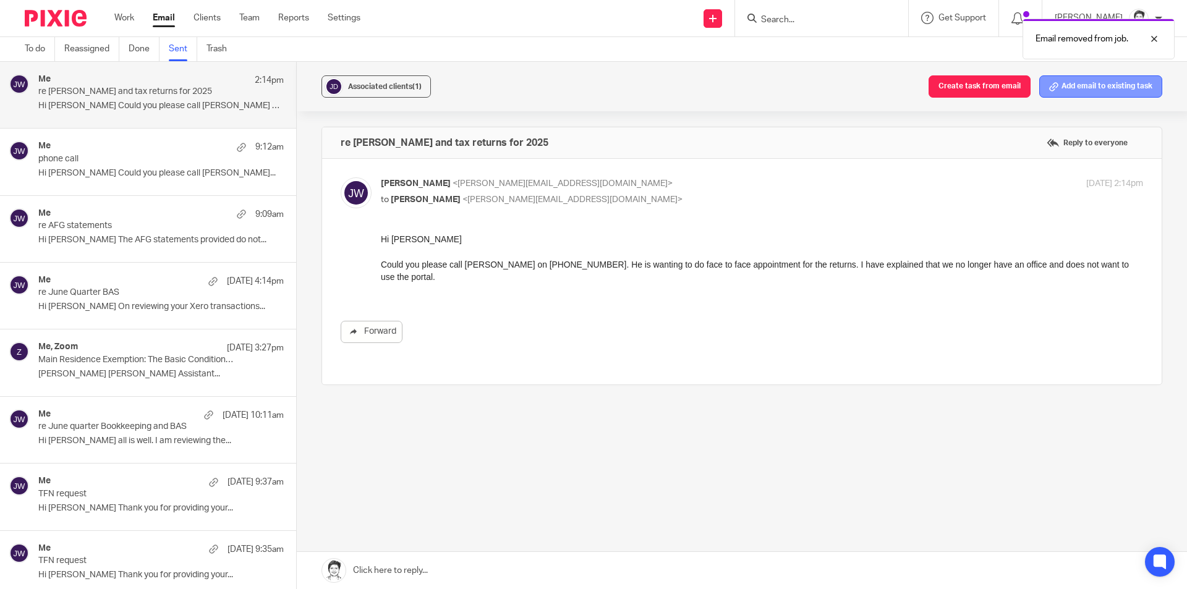
click at [1100, 85] on button "Add email to existing task" at bounding box center [1100, 86] width 123 height 22
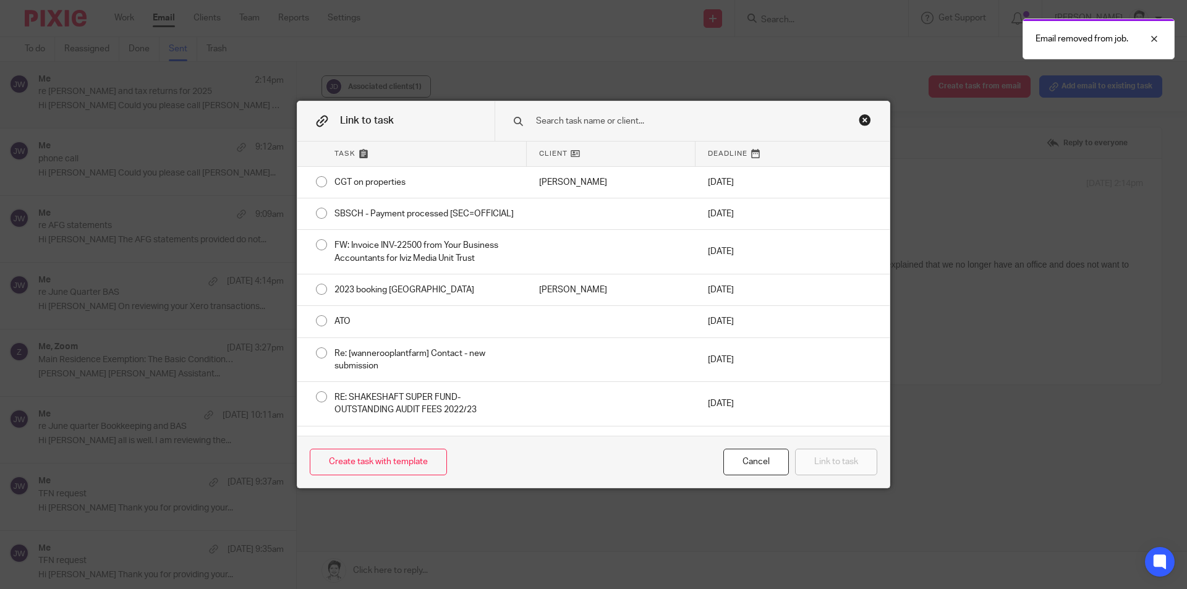
click at [557, 123] on input "text" at bounding box center [683, 121] width 297 height 14
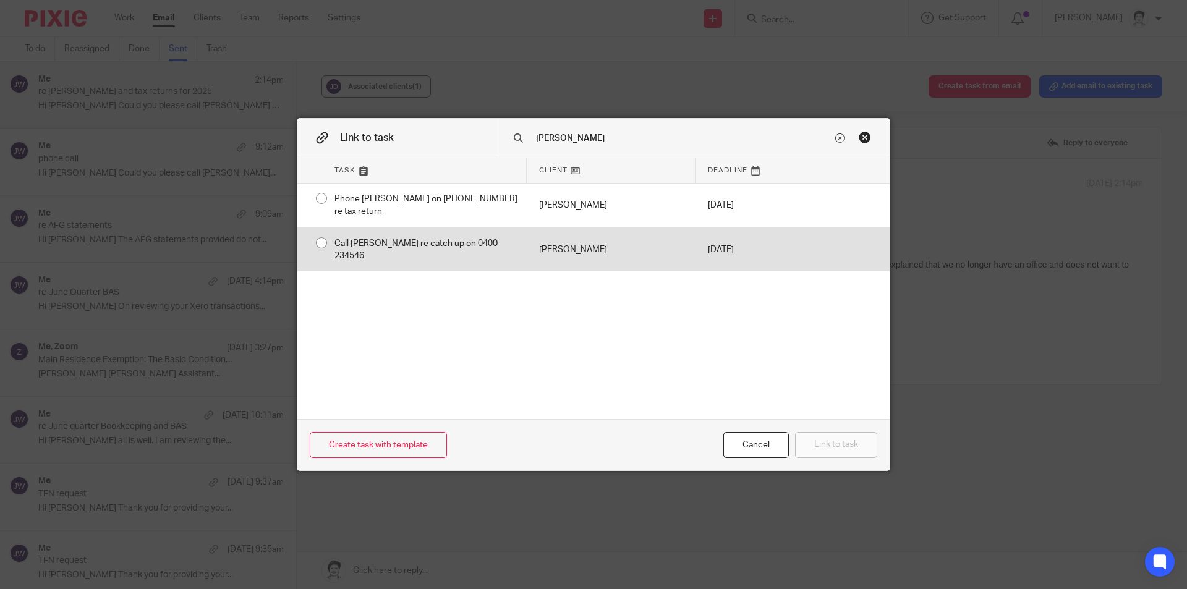
type input "johal"
click at [454, 231] on div "Call [PERSON_NAME] re catch up on 0400 234546" at bounding box center [424, 250] width 205 height 44
radio input "true"
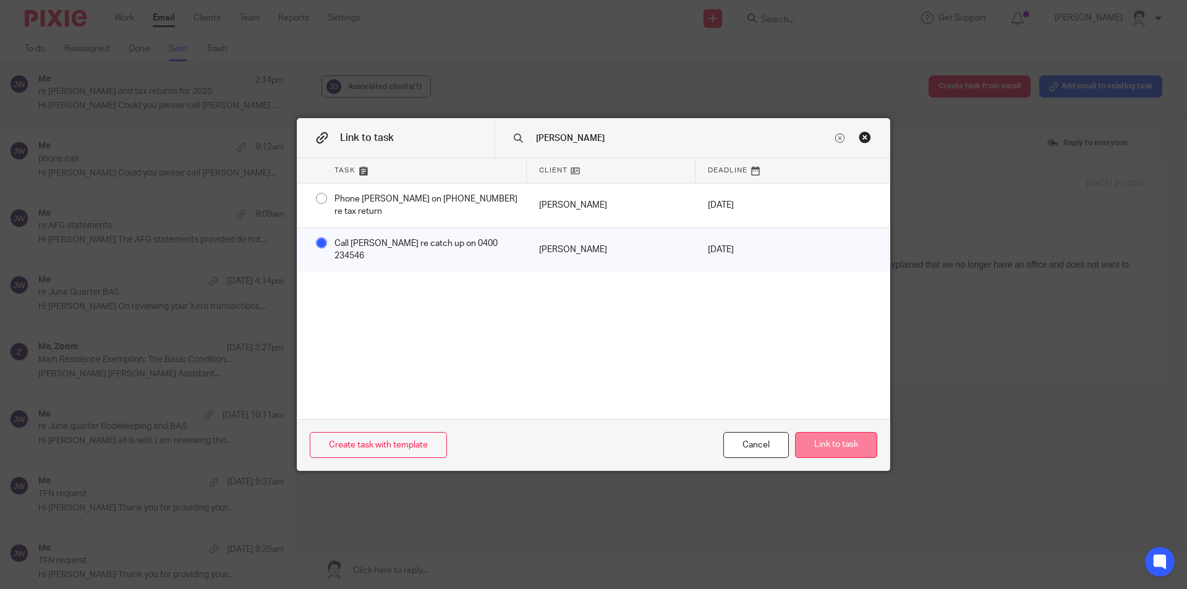
click at [822, 445] on button "Link to task" at bounding box center [836, 445] width 82 height 27
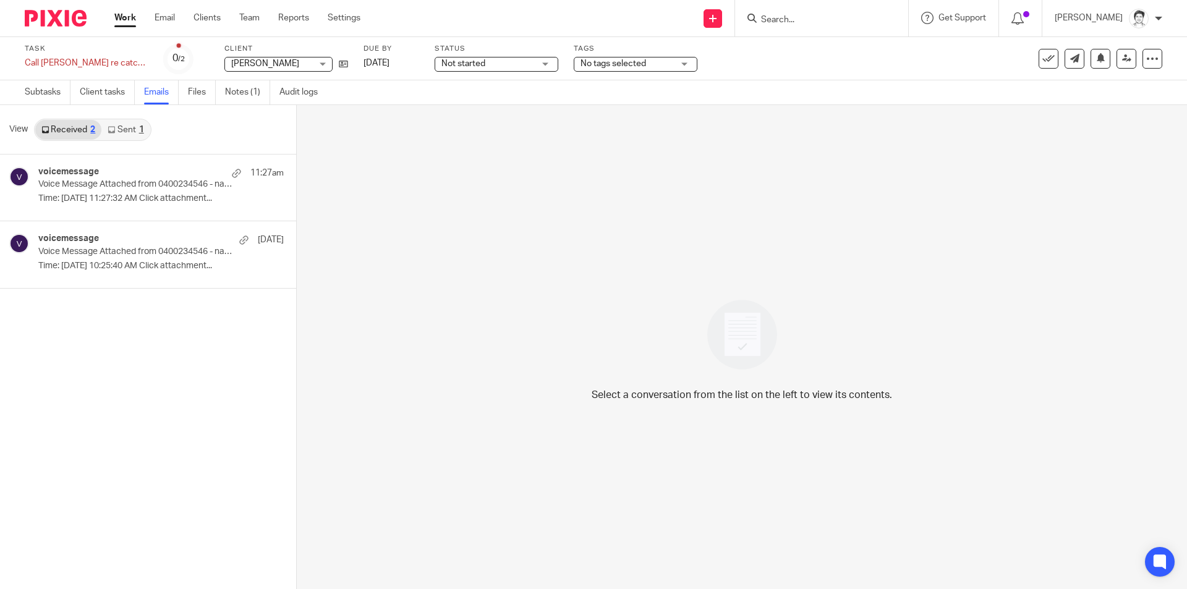
click at [135, 137] on link "Sent 1" at bounding box center [125, 130] width 48 height 20
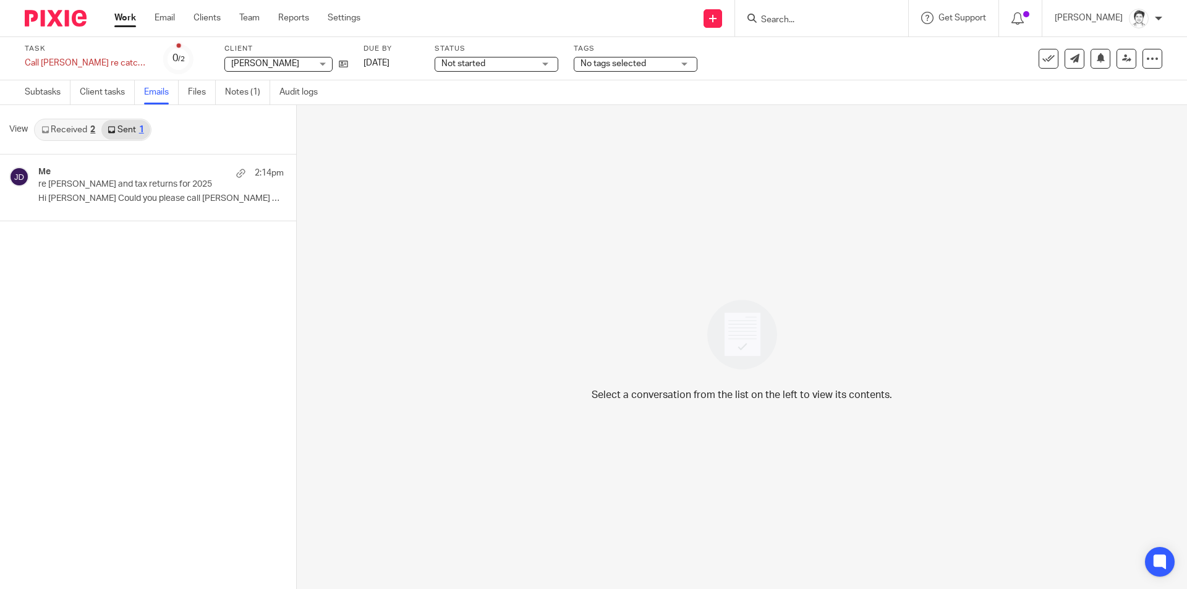
click at [801, 24] on input "Search" at bounding box center [815, 20] width 111 height 11
type input "grant"
click button "submit" at bounding box center [0, 0] width 0 height 0
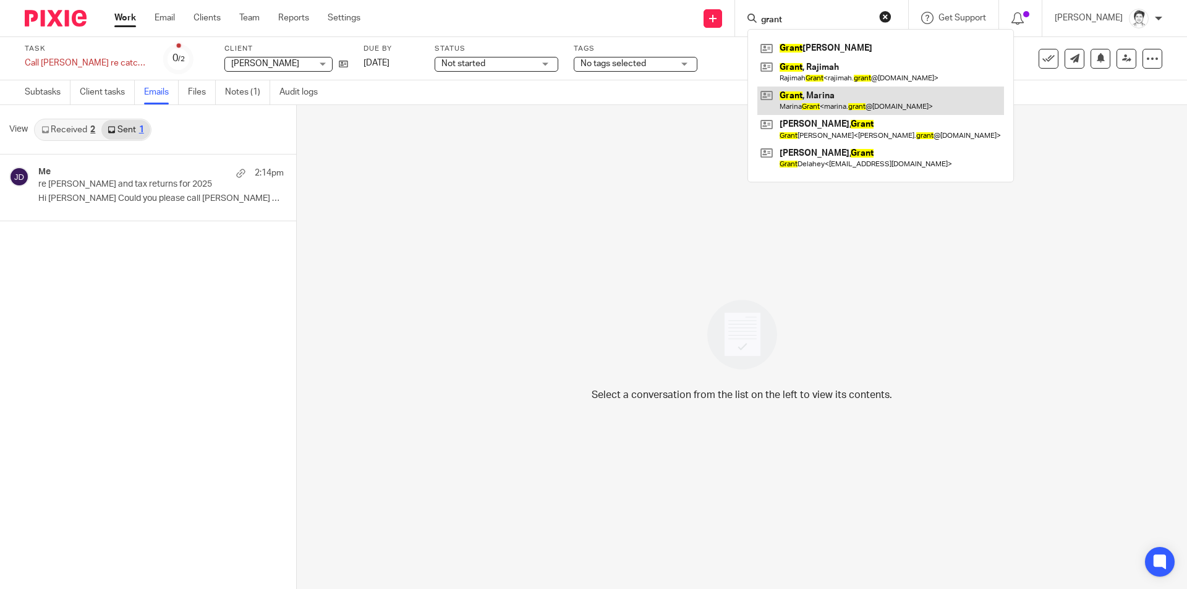
click at [806, 97] on link at bounding box center [880, 101] width 247 height 28
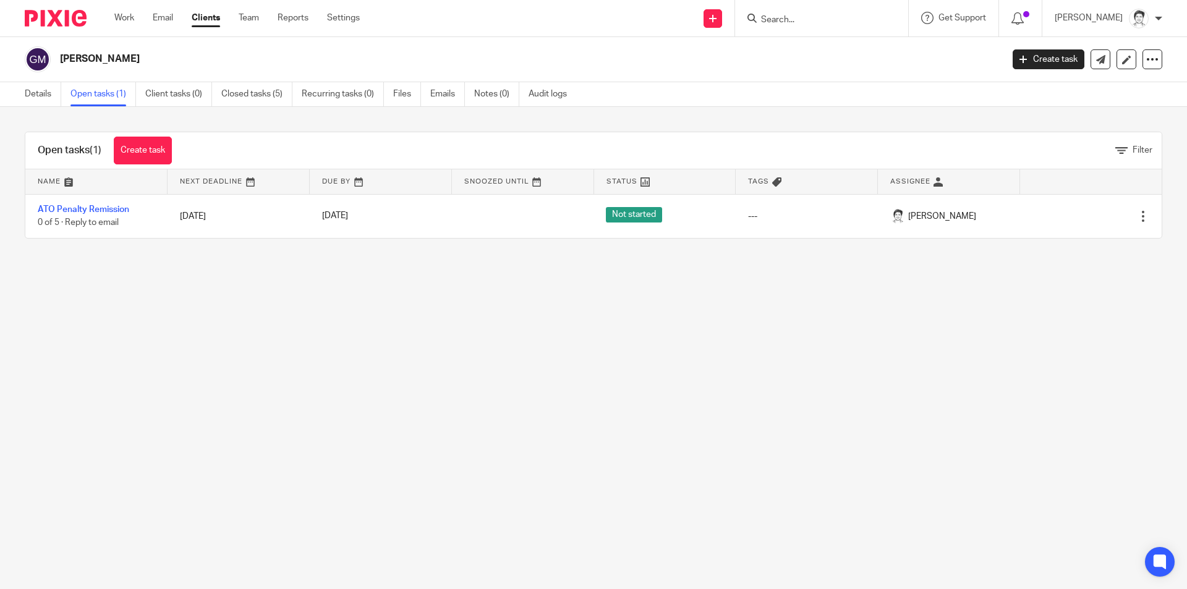
click at [106, 211] on link "ATO Penalty Remission" at bounding box center [84, 209] width 92 height 9
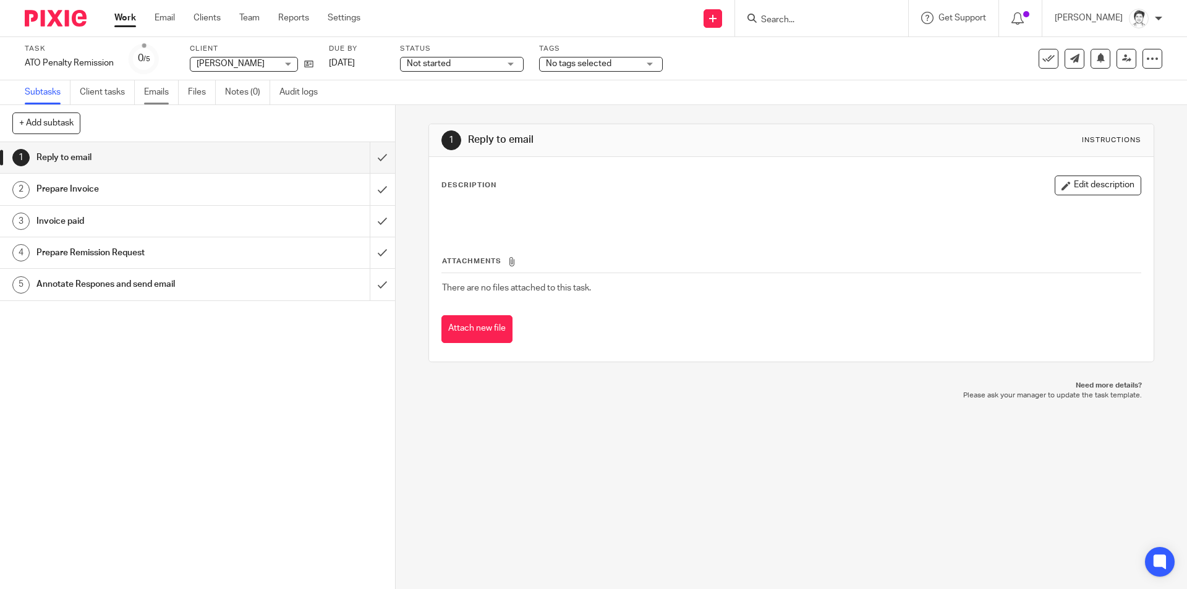
click at [154, 93] on link "Emails" at bounding box center [161, 92] width 35 height 24
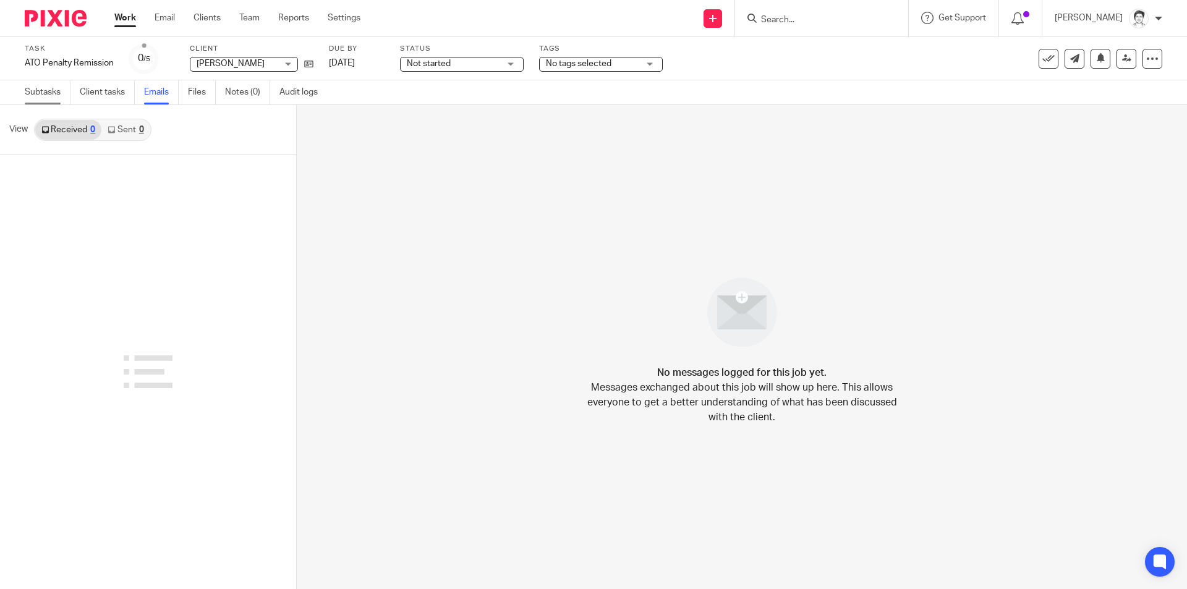
click at [41, 90] on link "Subtasks" at bounding box center [48, 92] width 46 height 24
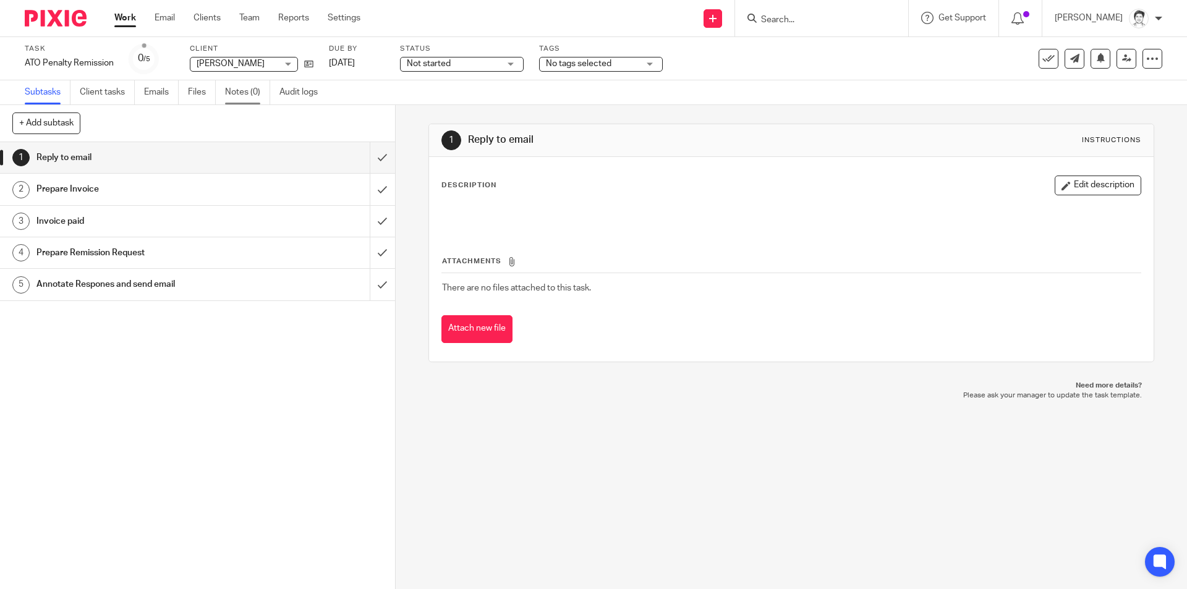
click at [232, 94] on link "Notes (0)" at bounding box center [247, 92] width 45 height 24
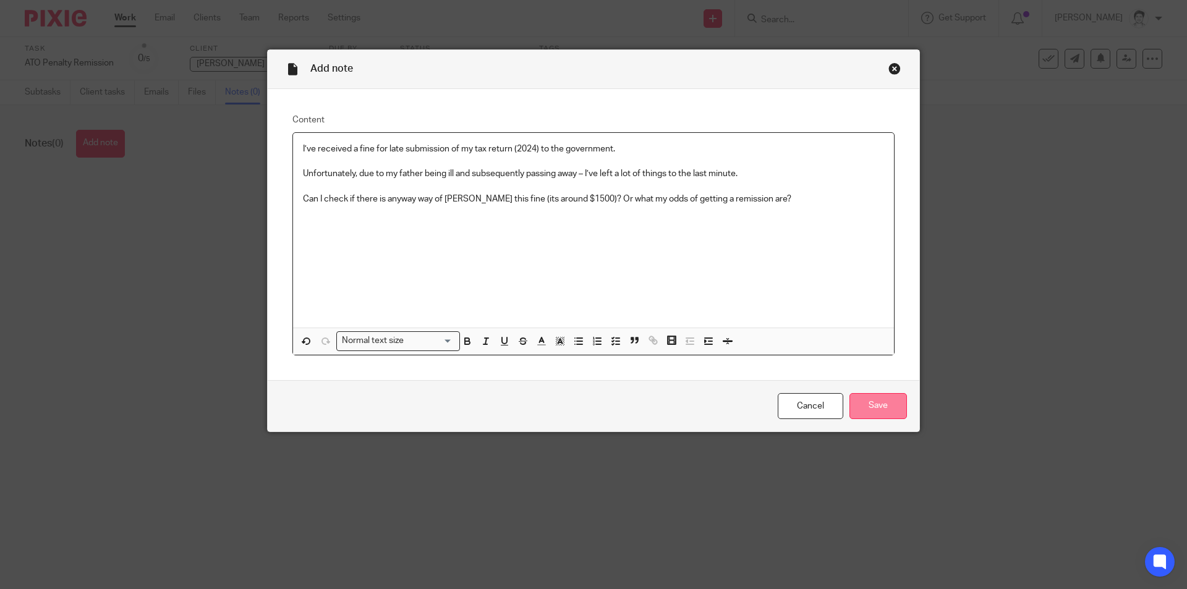
click at [875, 409] on input "Save" at bounding box center [877, 406] width 57 height 27
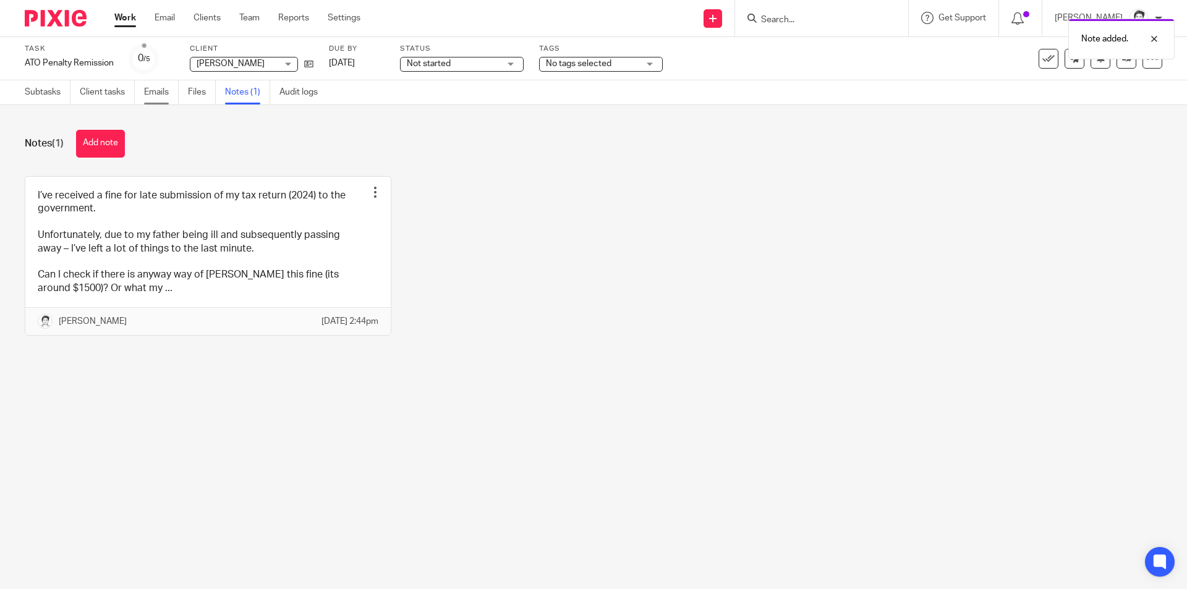
click at [169, 96] on link "Emails" at bounding box center [161, 92] width 35 height 24
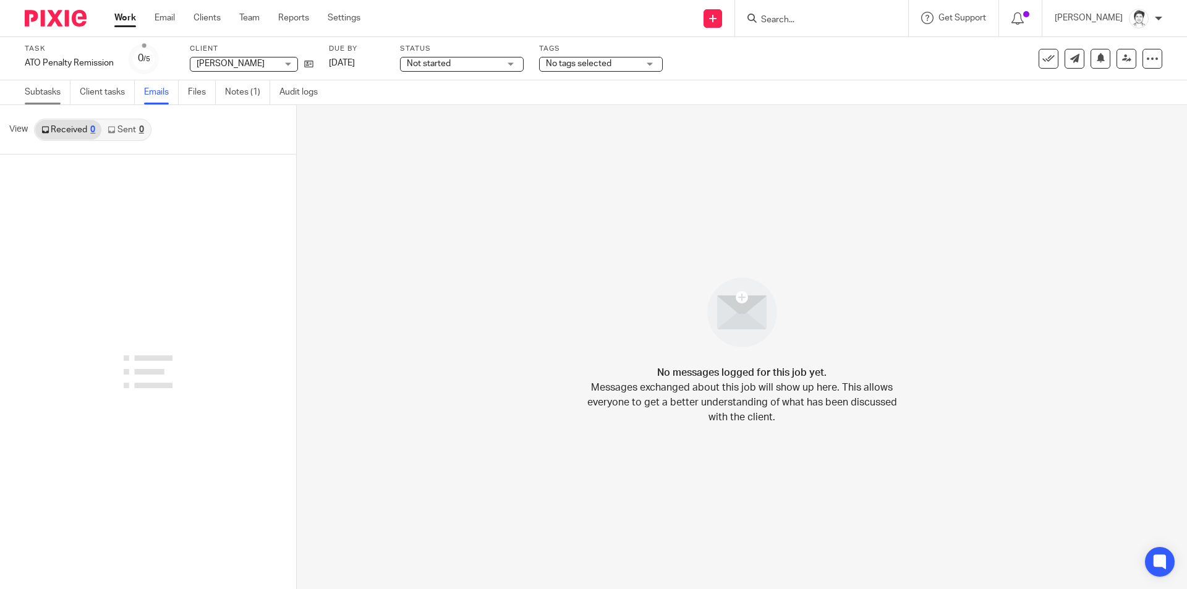
click at [43, 92] on link "Subtasks" at bounding box center [48, 92] width 46 height 24
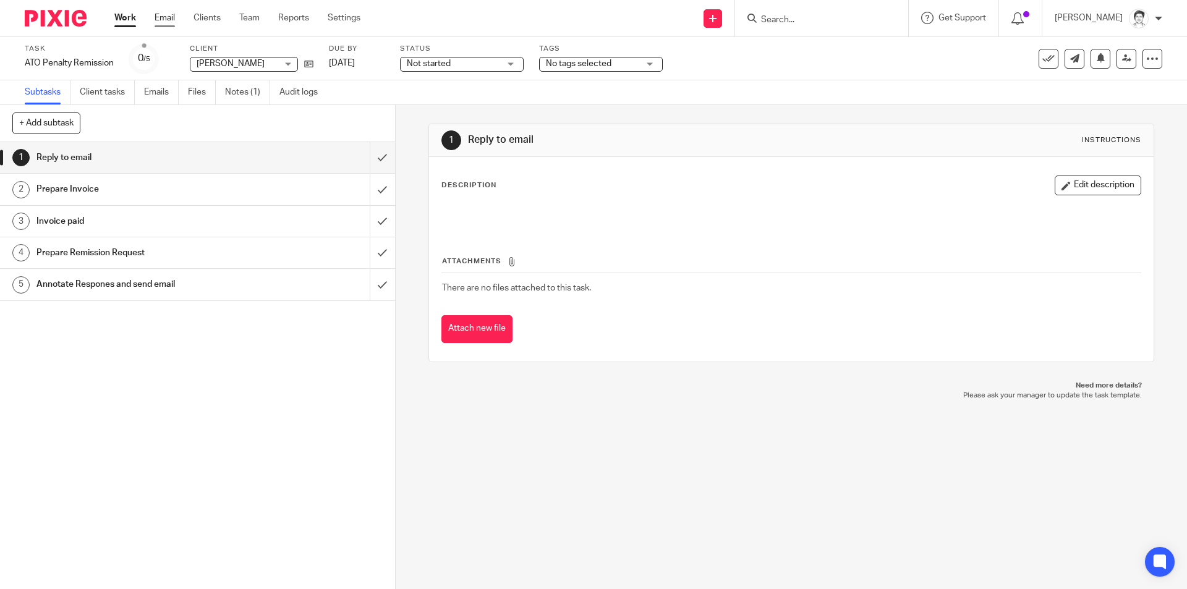
click at [165, 16] on link "Email" at bounding box center [165, 18] width 20 height 12
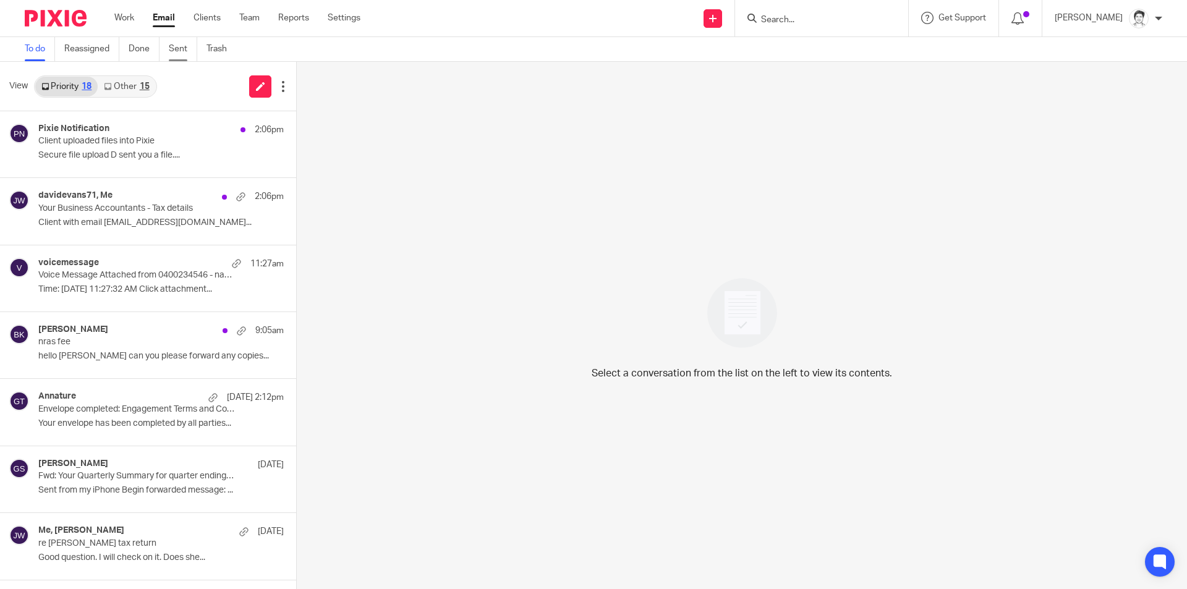
click at [179, 50] on link "Sent" at bounding box center [183, 49] width 28 height 24
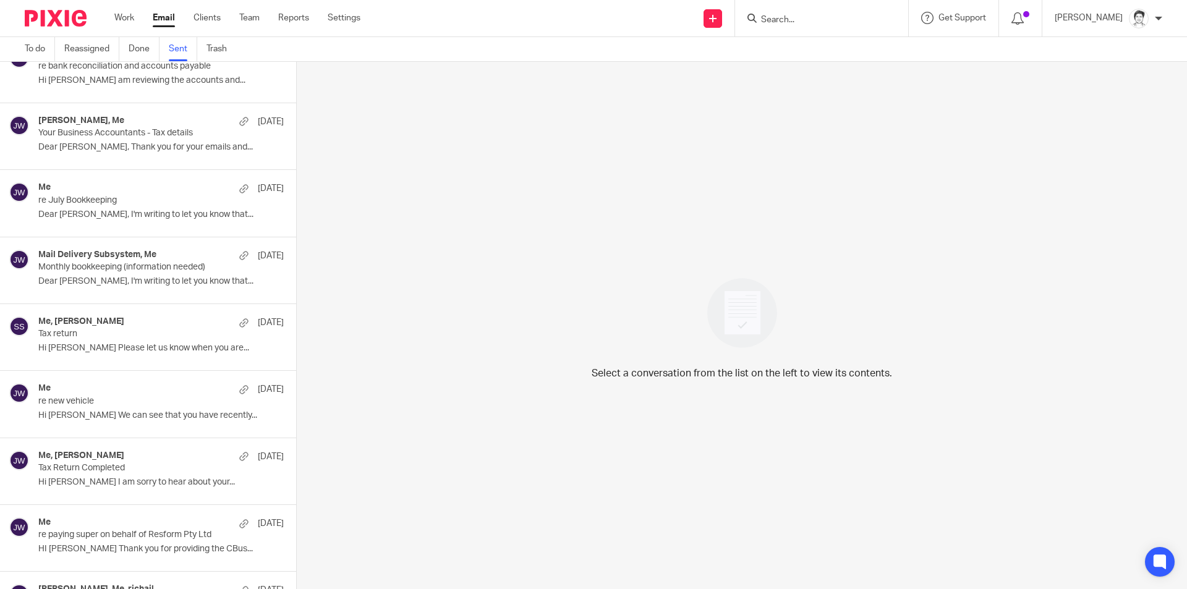
scroll to position [4573, 0]
click at [108, 469] on p "Tax Return Completed" at bounding box center [136, 466] width 197 height 11
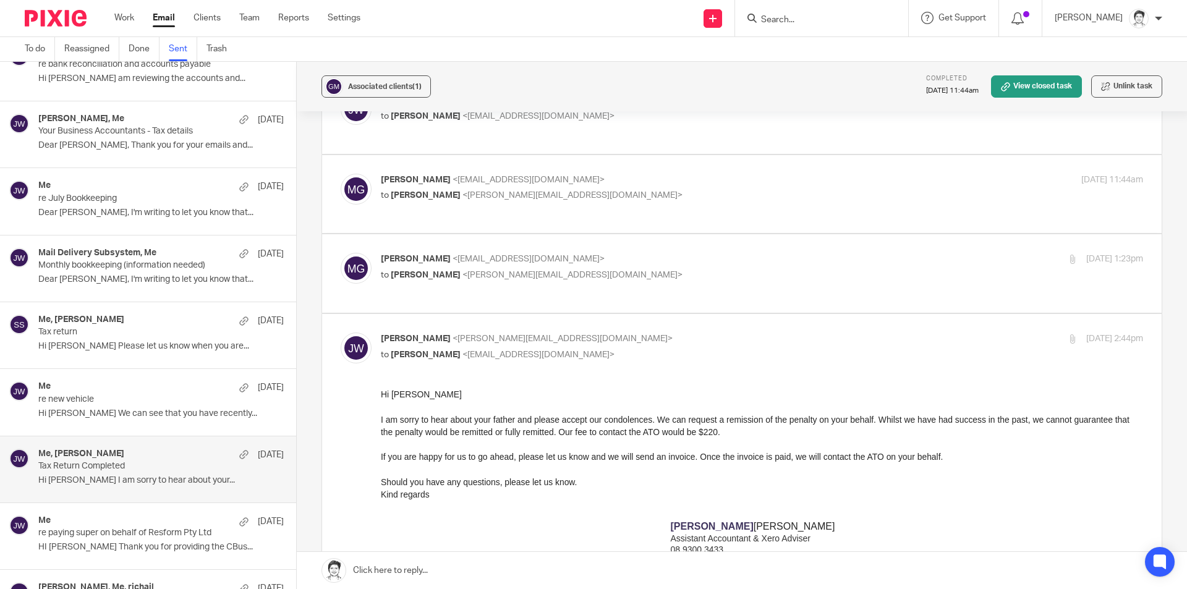
scroll to position [62, 0]
